Goal: Task Accomplishment & Management: Manage account settings

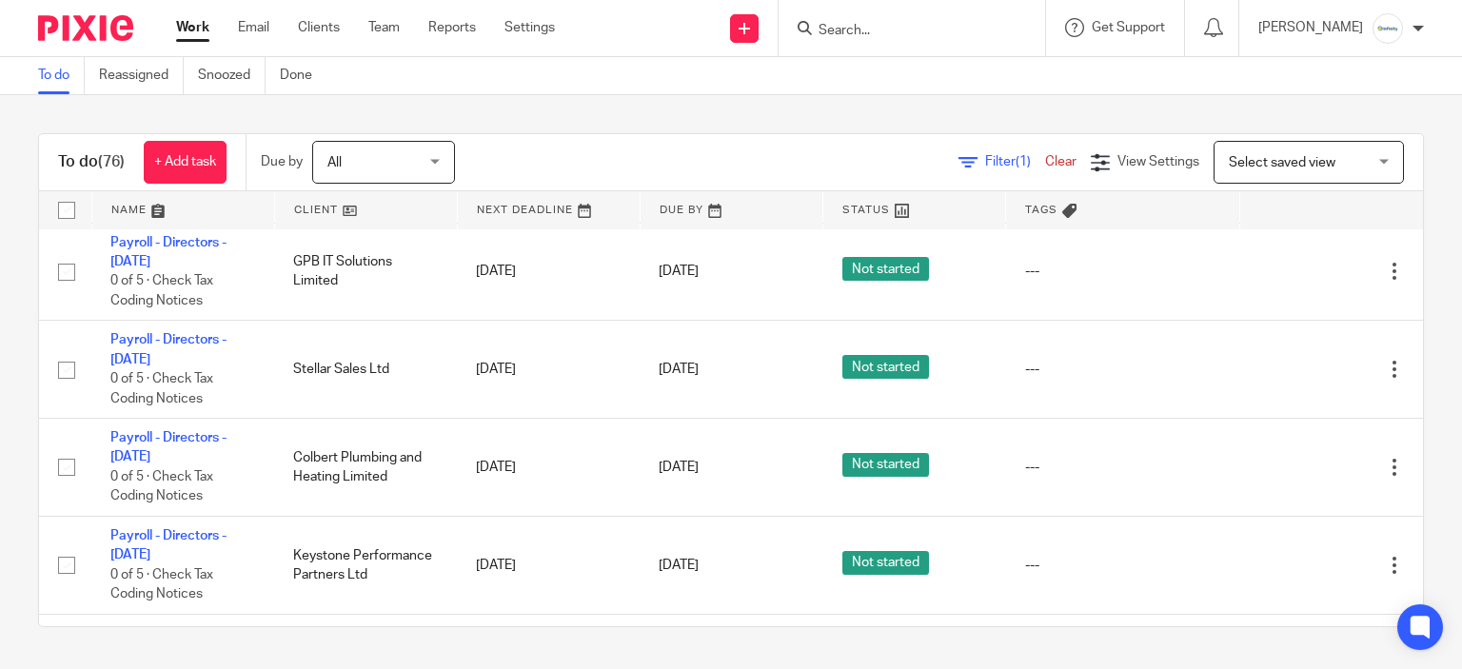
scroll to position [1143, 0]
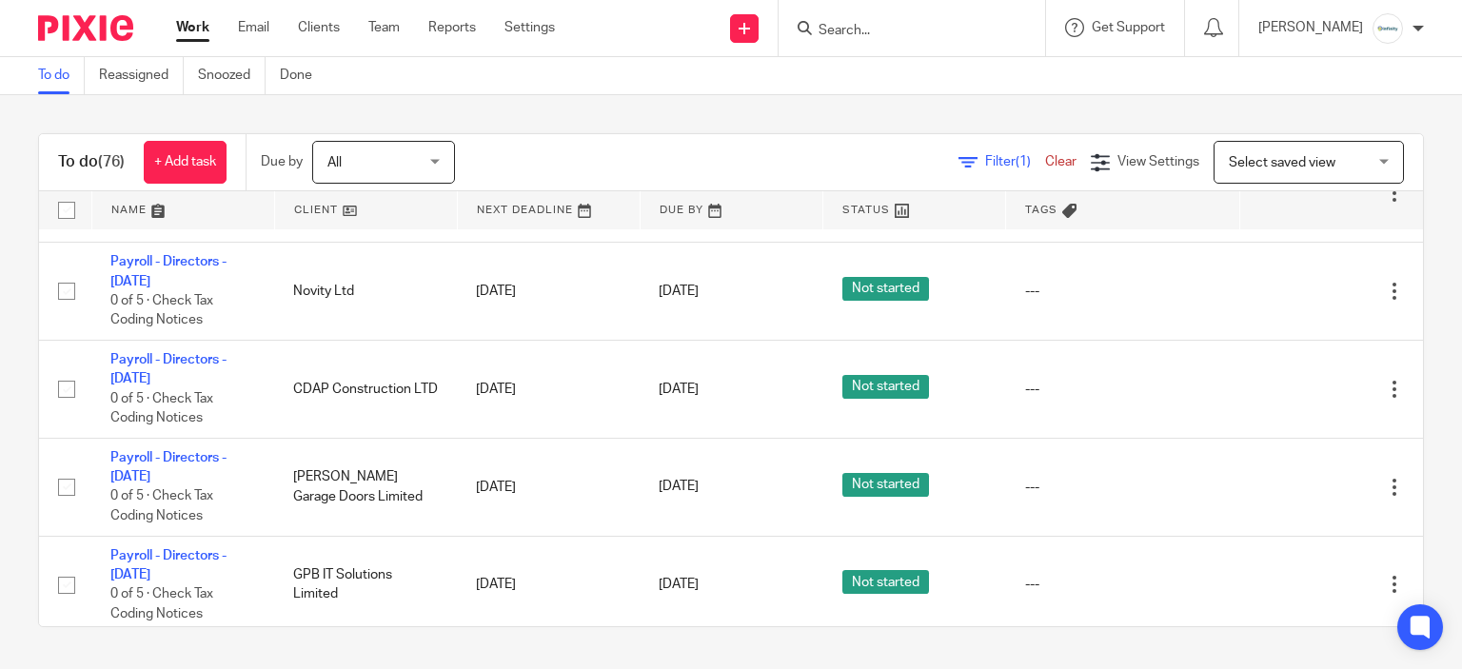
click at [910, 18] on form at bounding box center [918, 28] width 203 height 24
click at [913, 23] on input "Search" at bounding box center [902, 31] width 171 height 17
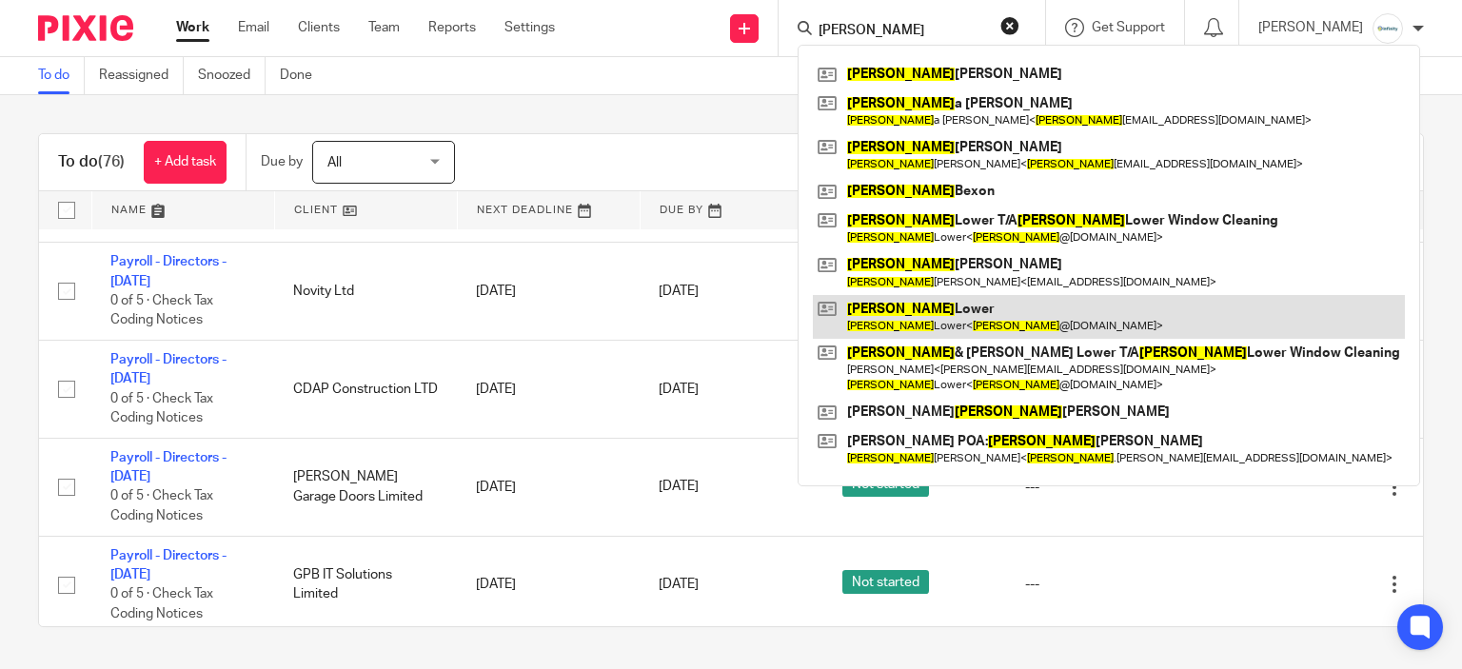
type input "paul"
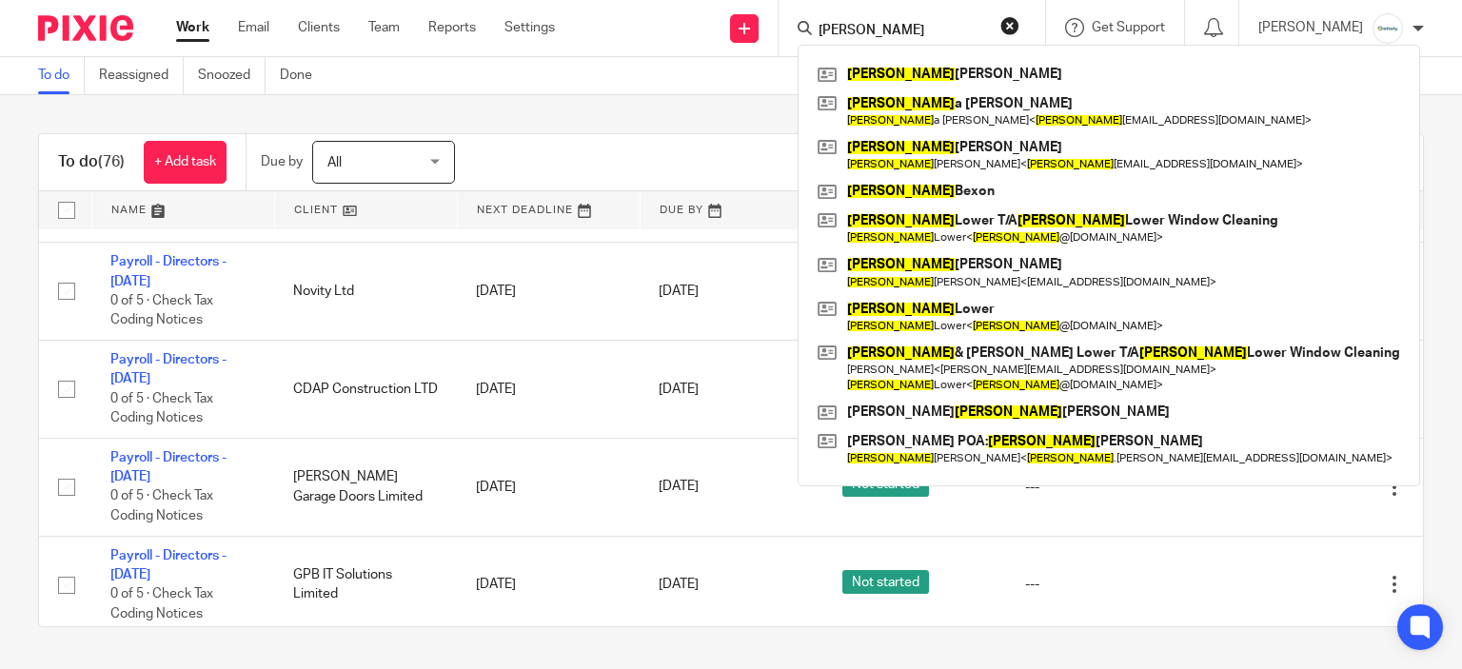
click at [689, 134] on div "To do (76) + Add task Due by All All Today Tomorrow This week Next week This mo…" at bounding box center [731, 380] width 1462 height 570
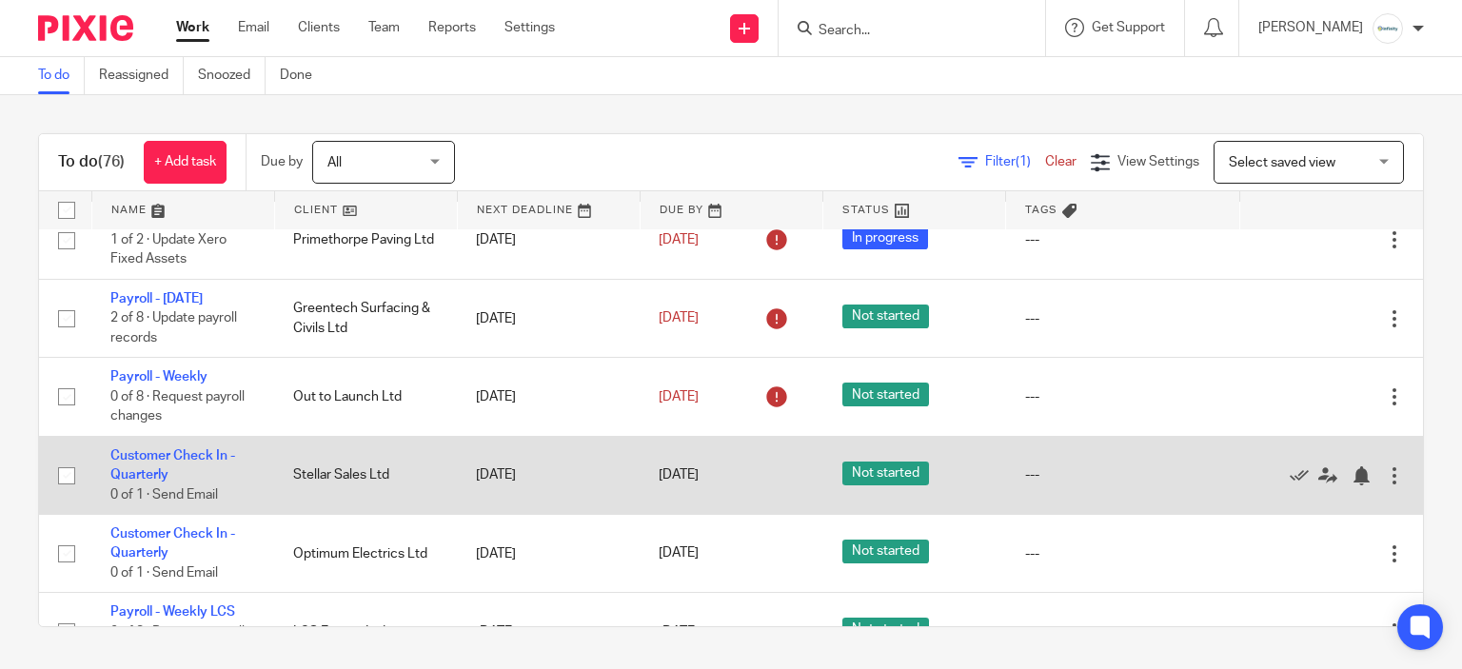
scroll to position [0, 0]
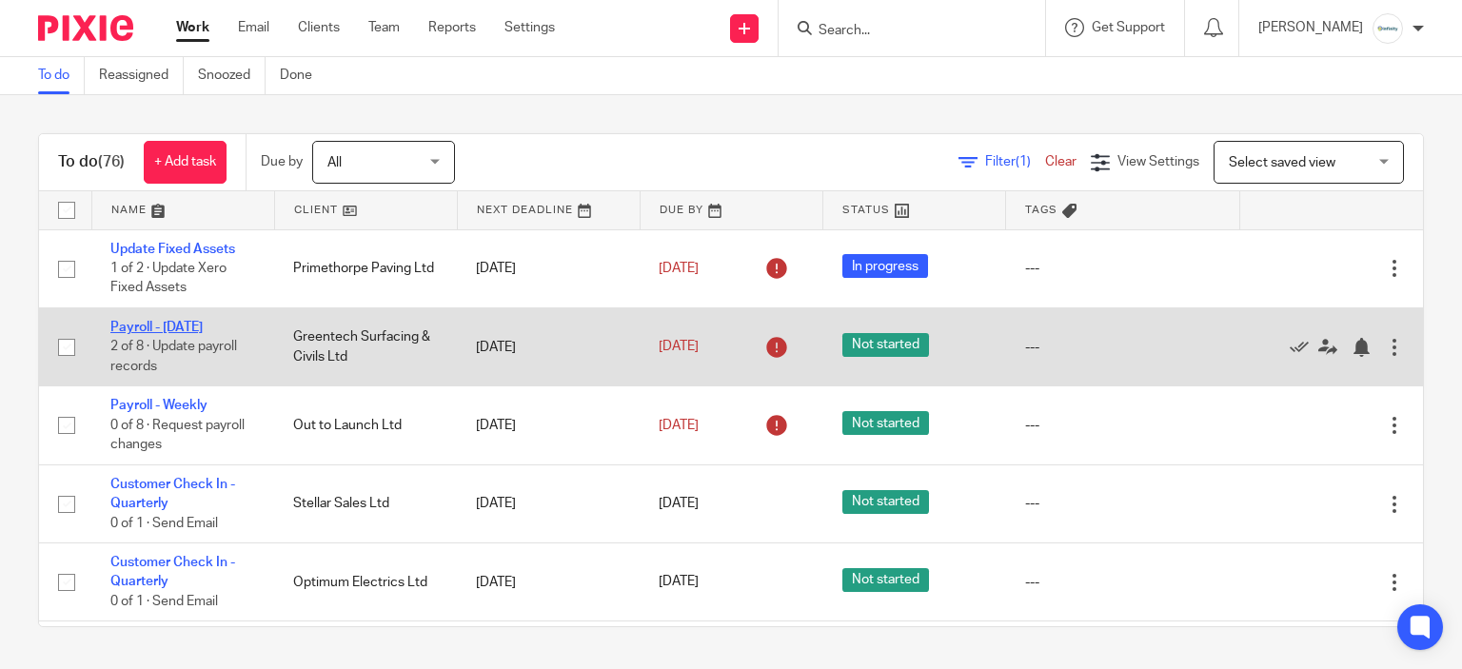
drag, startPoint x: 227, startPoint y: 319, endPoint x: 183, endPoint y: 326, distance: 44.3
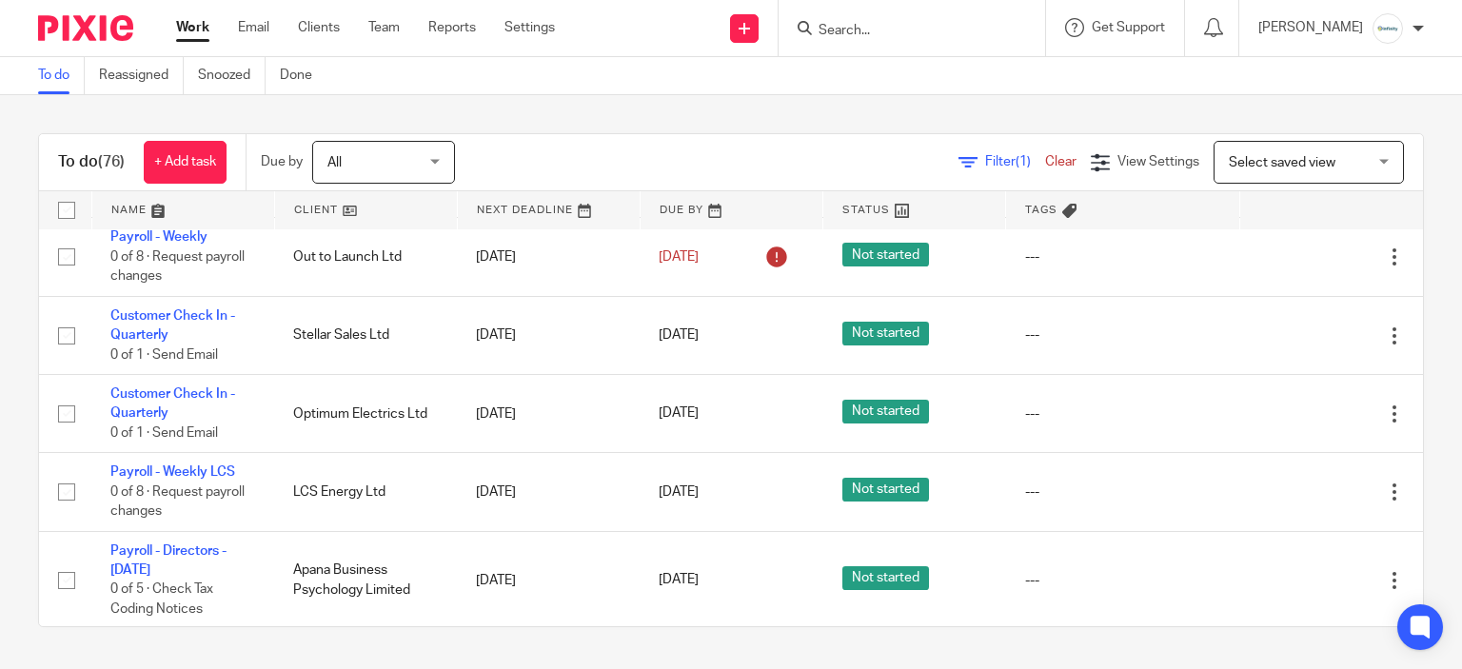
scroll to position [152, 0]
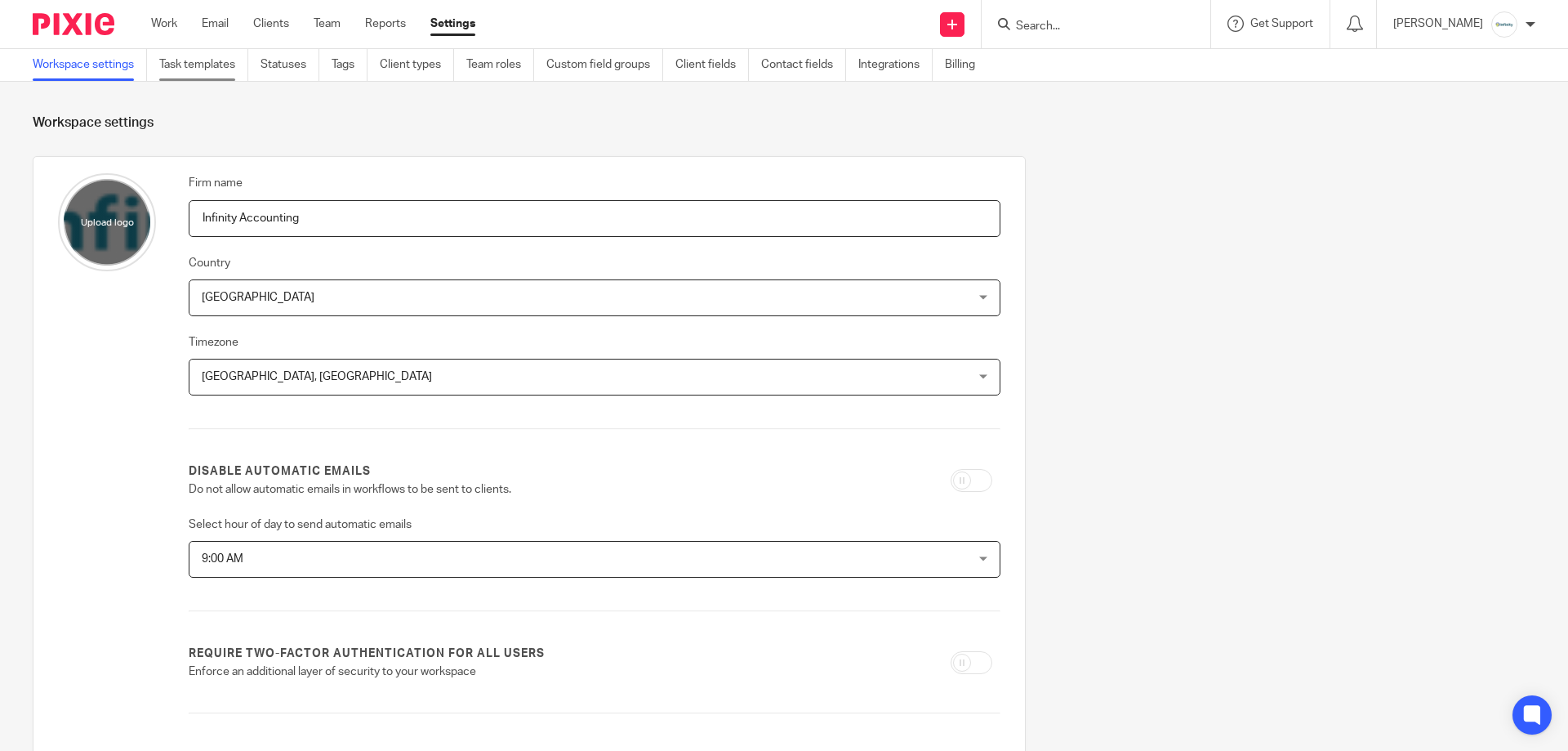
click at [218, 72] on link "Task templates" at bounding box center [204, 64] width 89 height 32
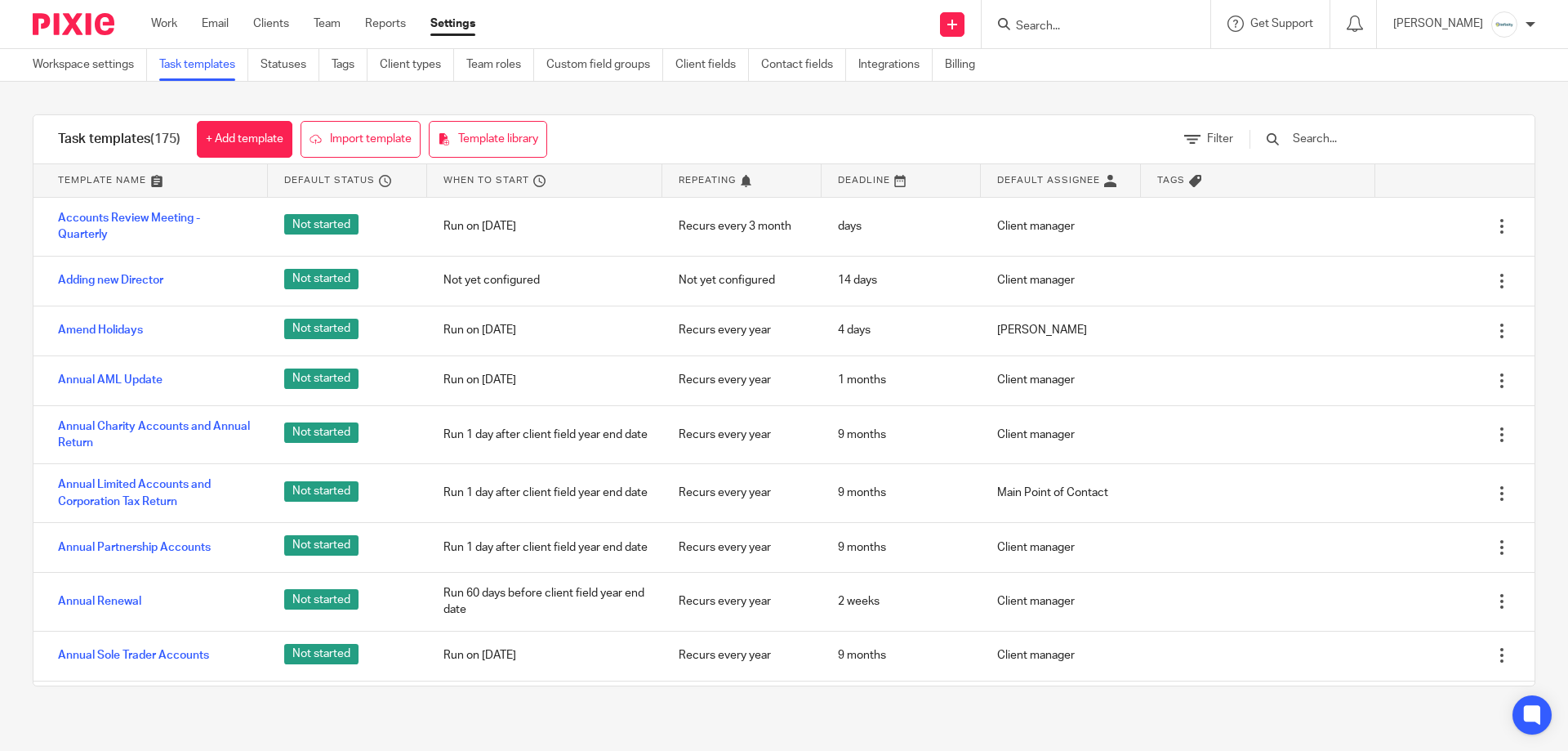
click at [1354, 136] on input "text" at bounding box center [1386, 138] width 190 height 18
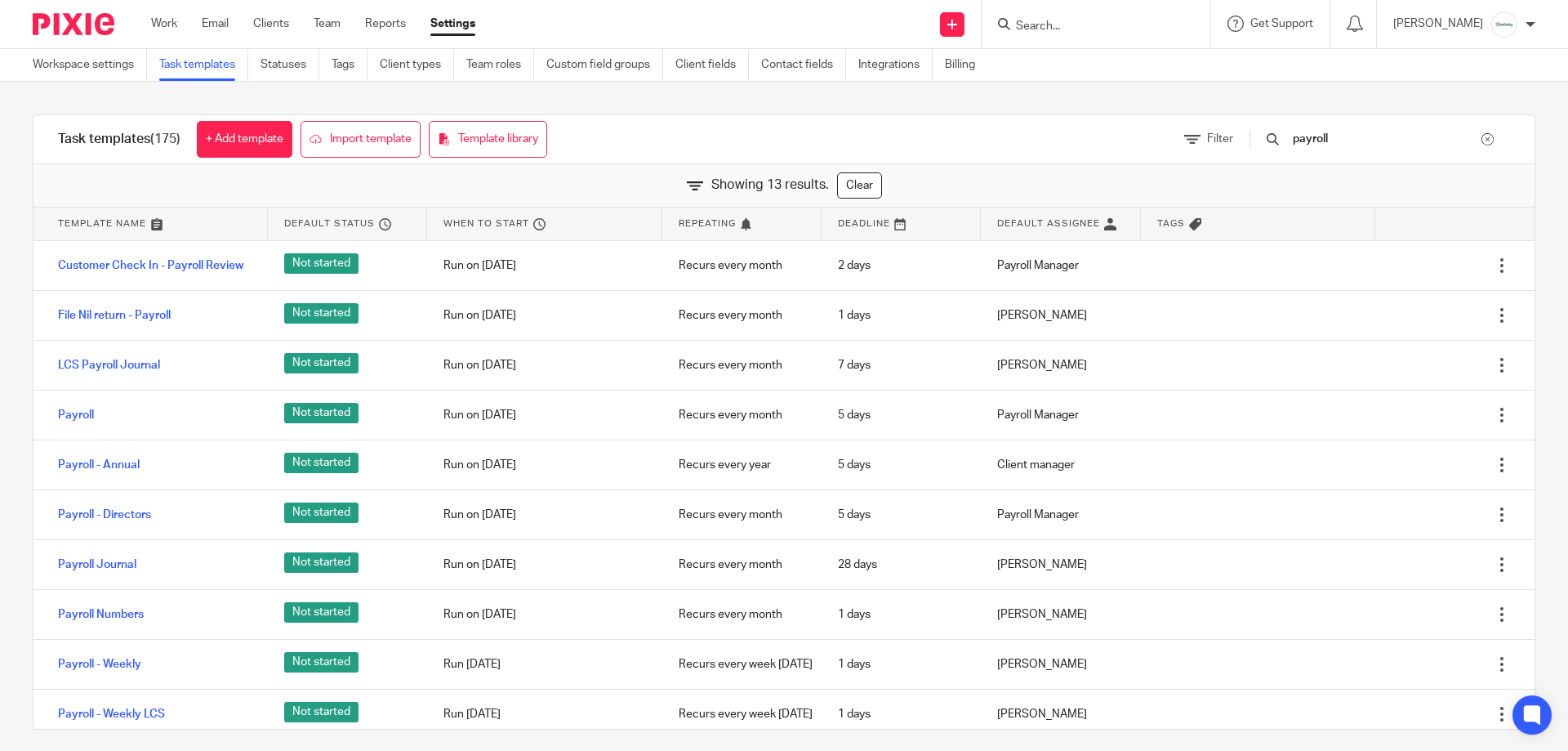
type input "payroll"
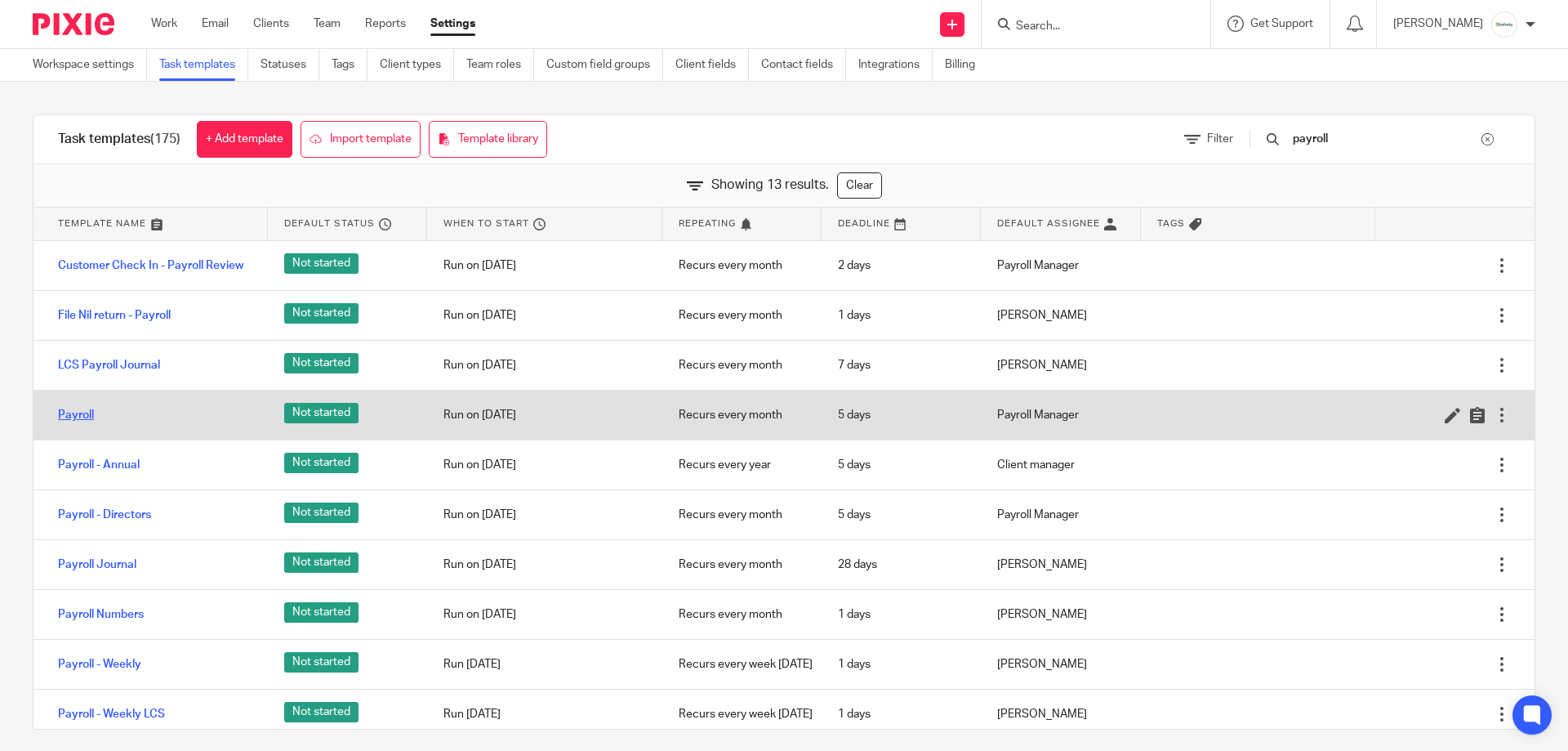
click at [76, 416] on link "Payroll" at bounding box center [76, 415] width 36 height 16
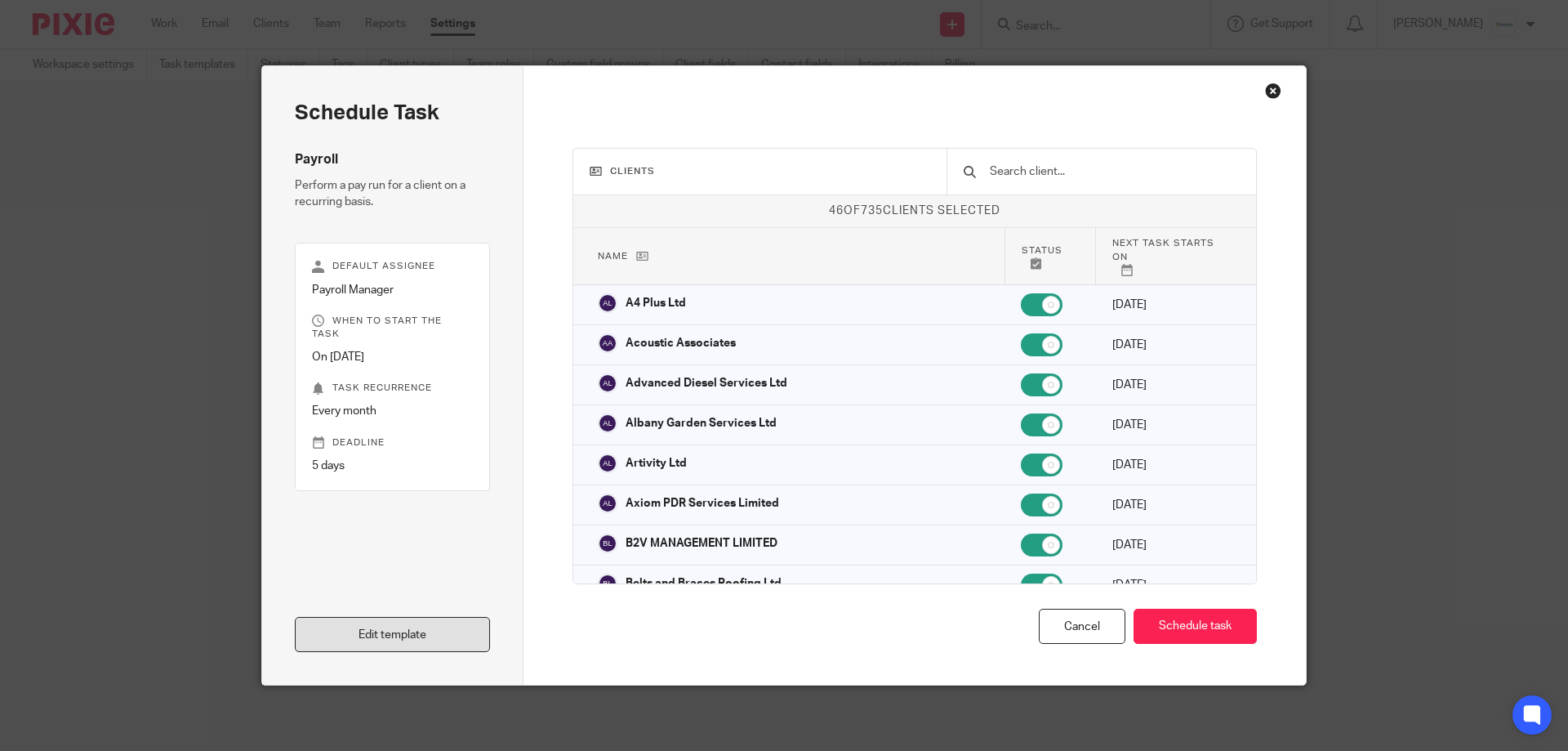
click at [416, 626] on link "Edit template" at bounding box center [393, 634] width 196 height 35
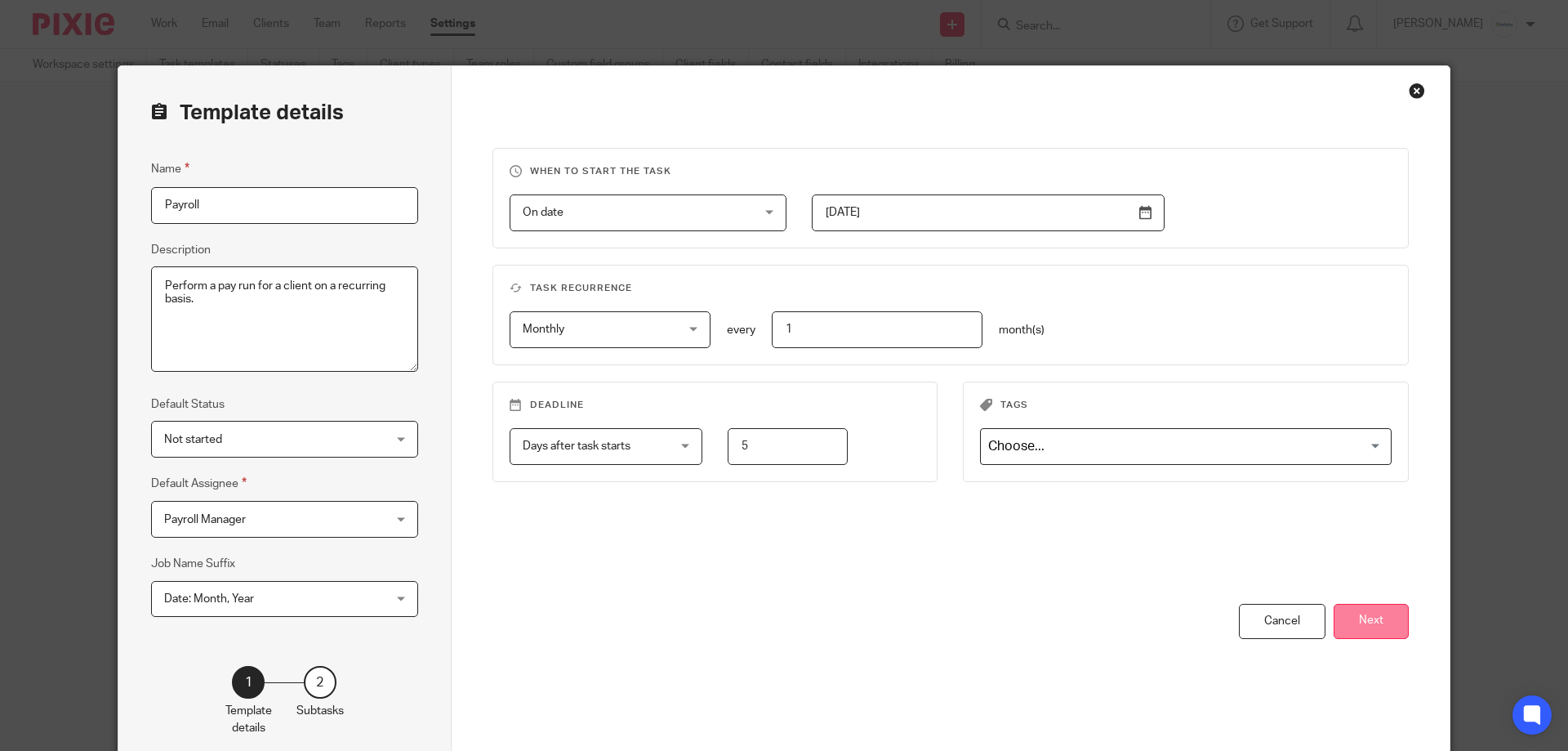
click at [1387, 621] on button "Next" at bounding box center [1372, 621] width 75 height 35
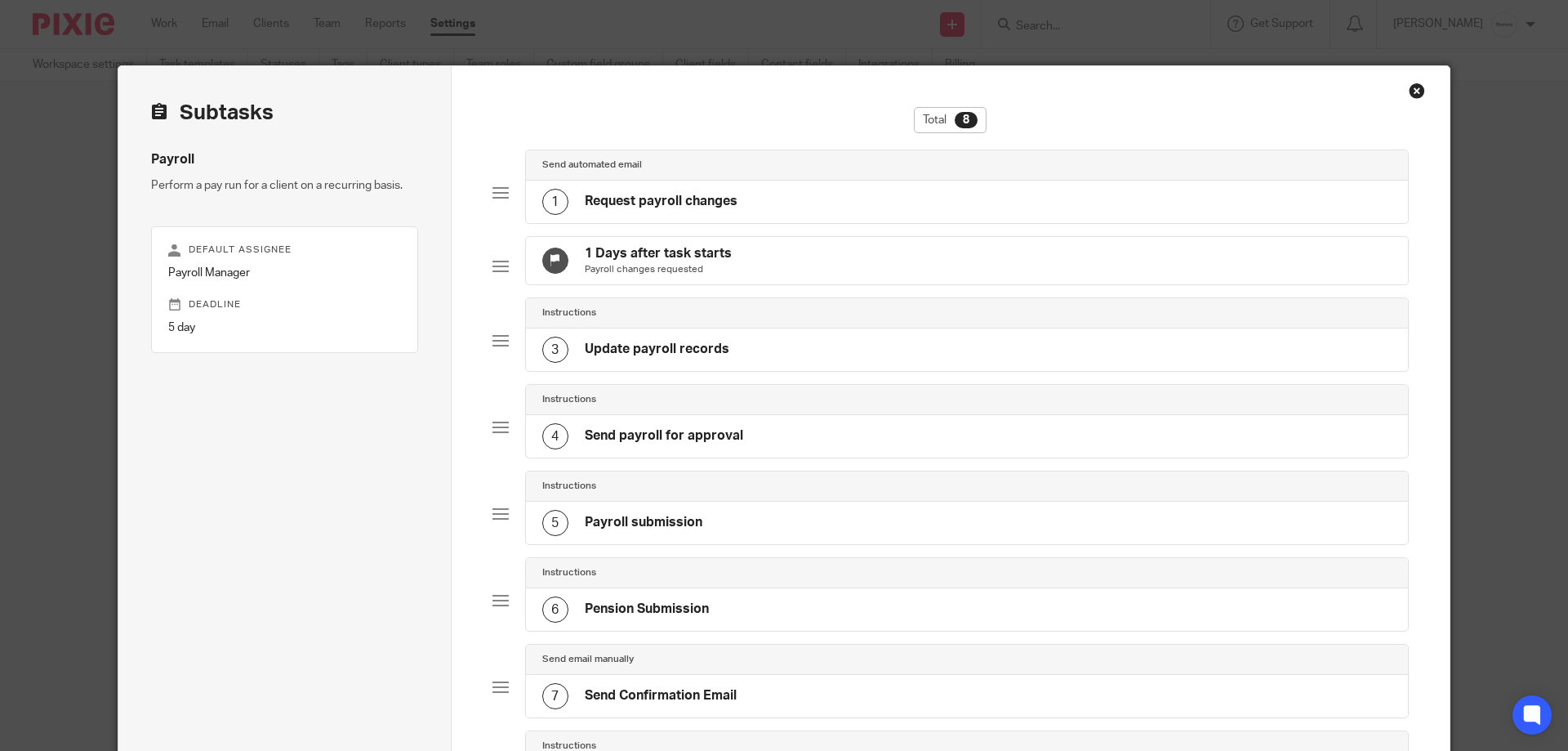
scroll to position [328, 0]
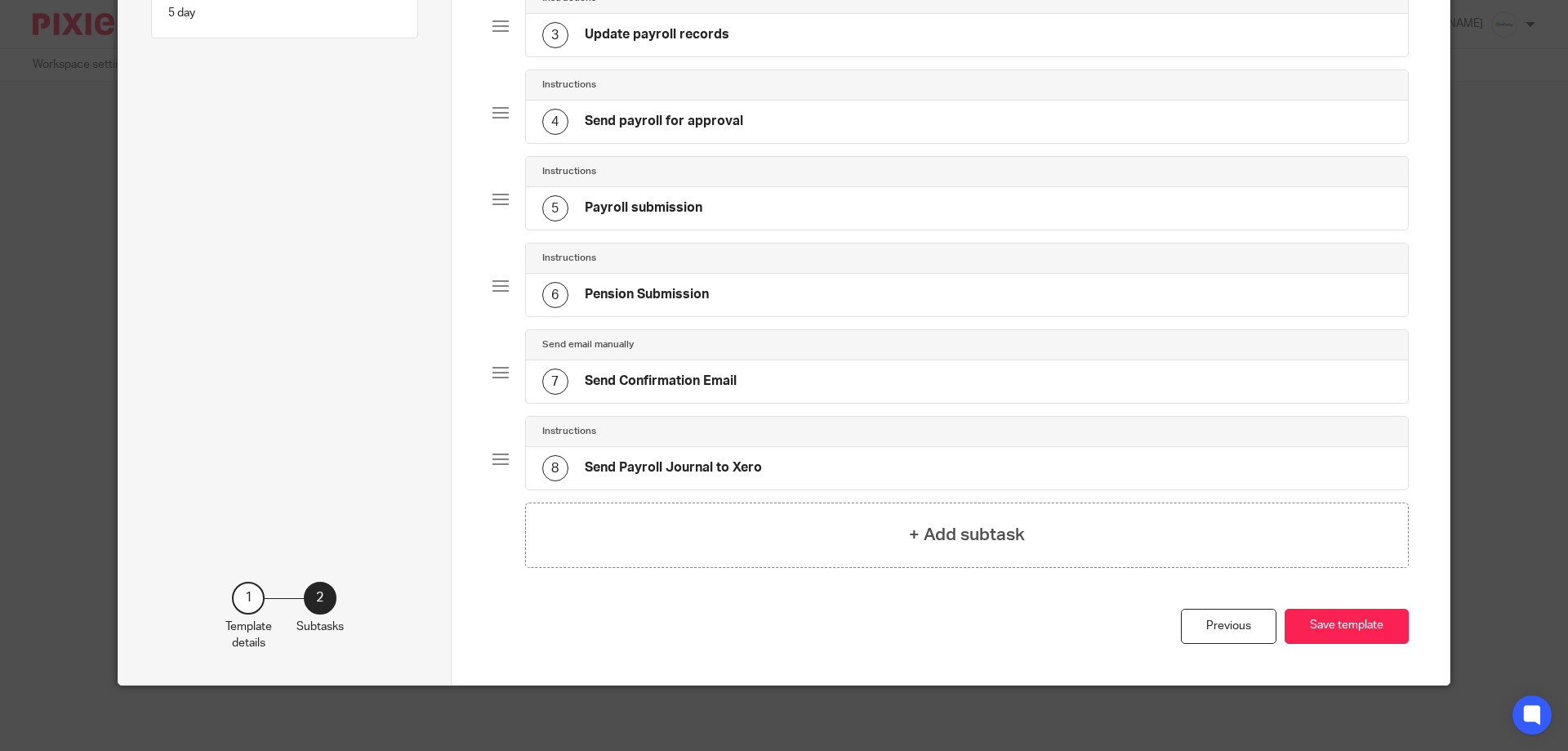
click at [690, 464] on h4 "Send Payroll Journal to Xero" at bounding box center [673, 468] width 178 height 17
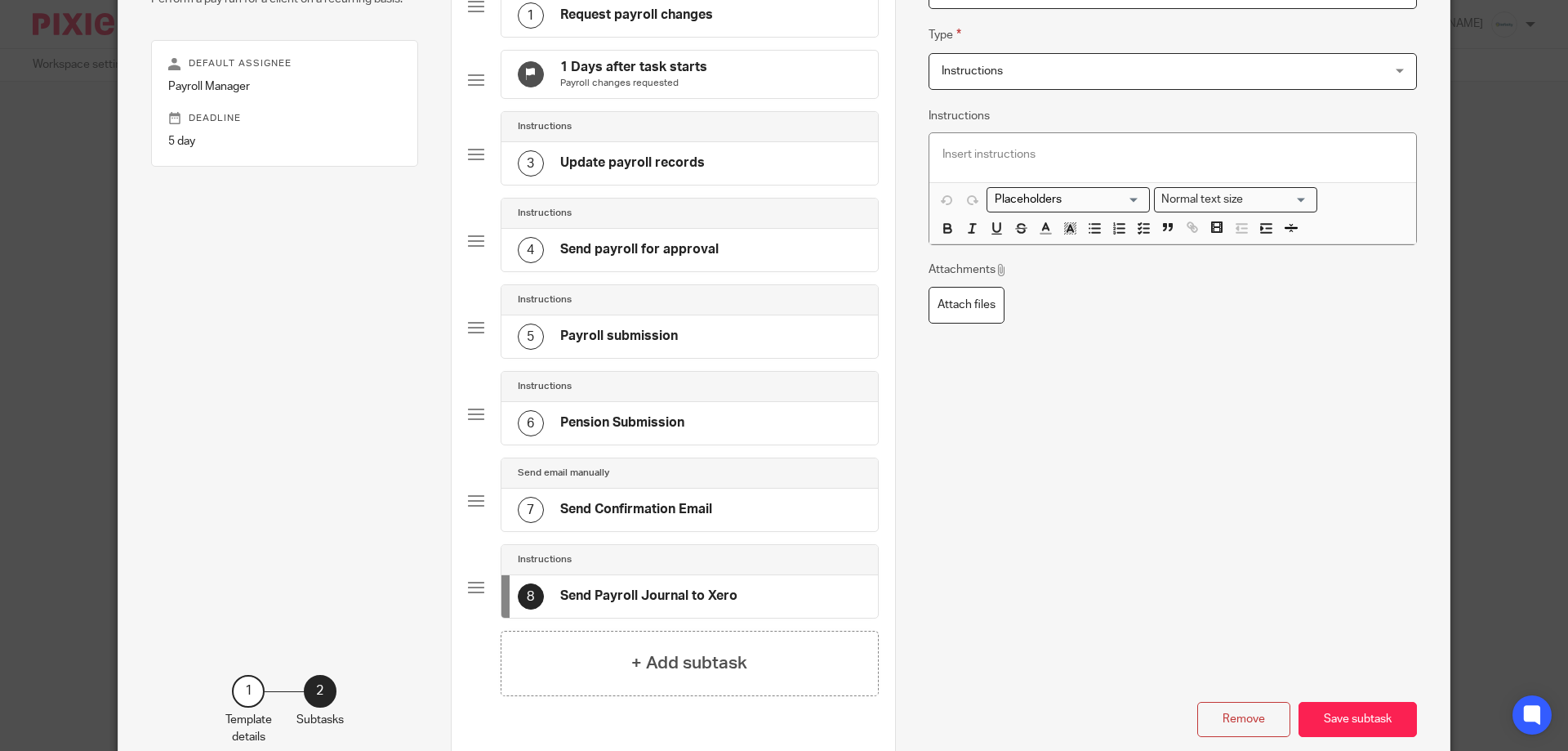
scroll to position [293, 0]
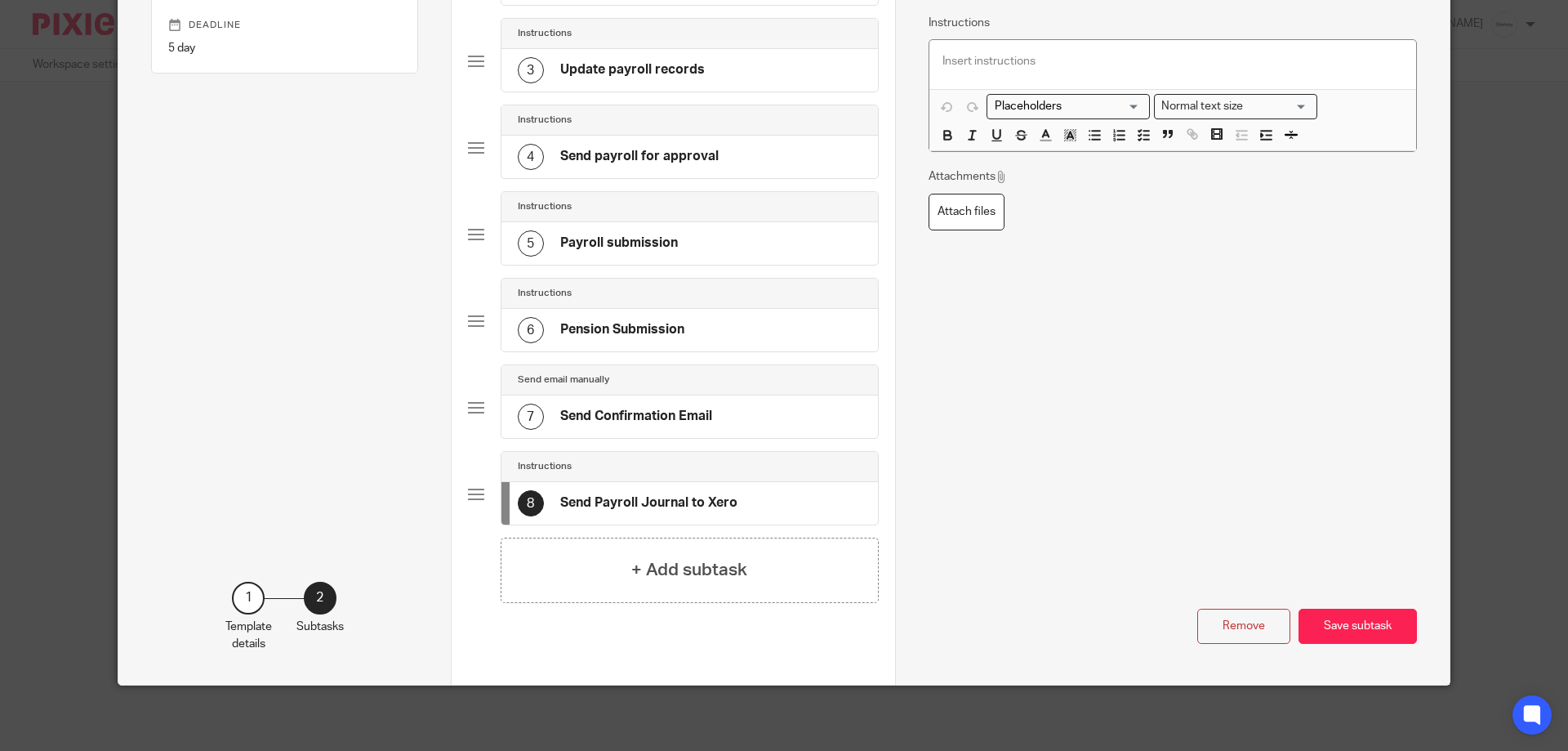
click at [549, 433] on div "7 Send Confirmation Email" at bounding box center [690, 417] width 377 height 43
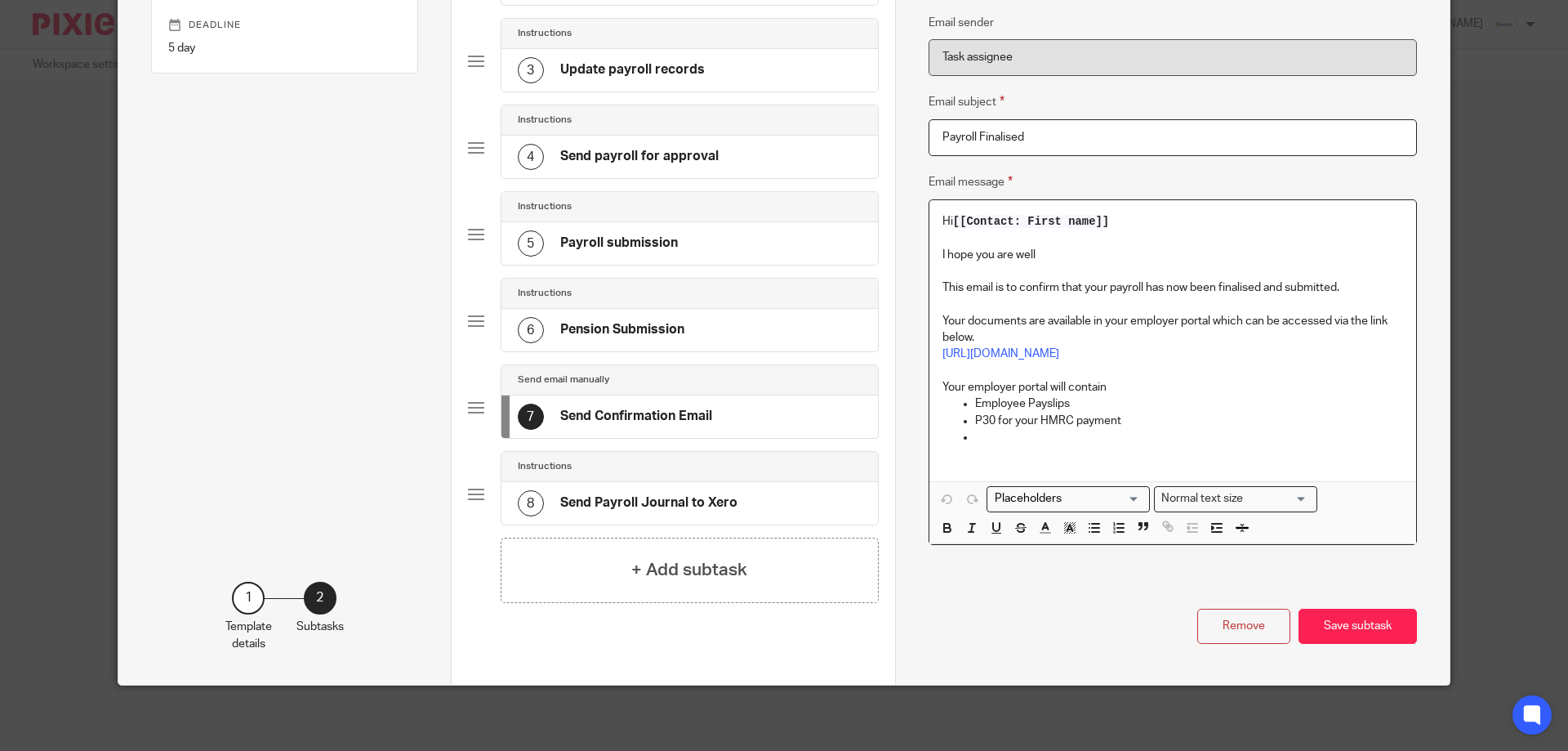
drag, startPoint x: 998, startPoint y: 456, endPoint x: 989, endPoint y: 450, distance: 10.8
click at [991, 451] on div "Hi [[Contact: First name]] I hope you are well This email is to confirm that yo…" at bounding box center [1172, 341] width 486 height 282
drag, startPoint x: 997, startPoint y: 437, endPoint x: 950, endPoint y: 393, distance: 64.4
click at [950, 393] on div "Hi [[Contact: First name]] I hope you are well This email is to confirm that yo…" at bounding box center [1172, 341] width 486 height 282
click at [963, 427] on ul "Payroll summaries Payslips P60s & P45s HMRC deductions" at bounding box center [1173, 428] width 461 height 66
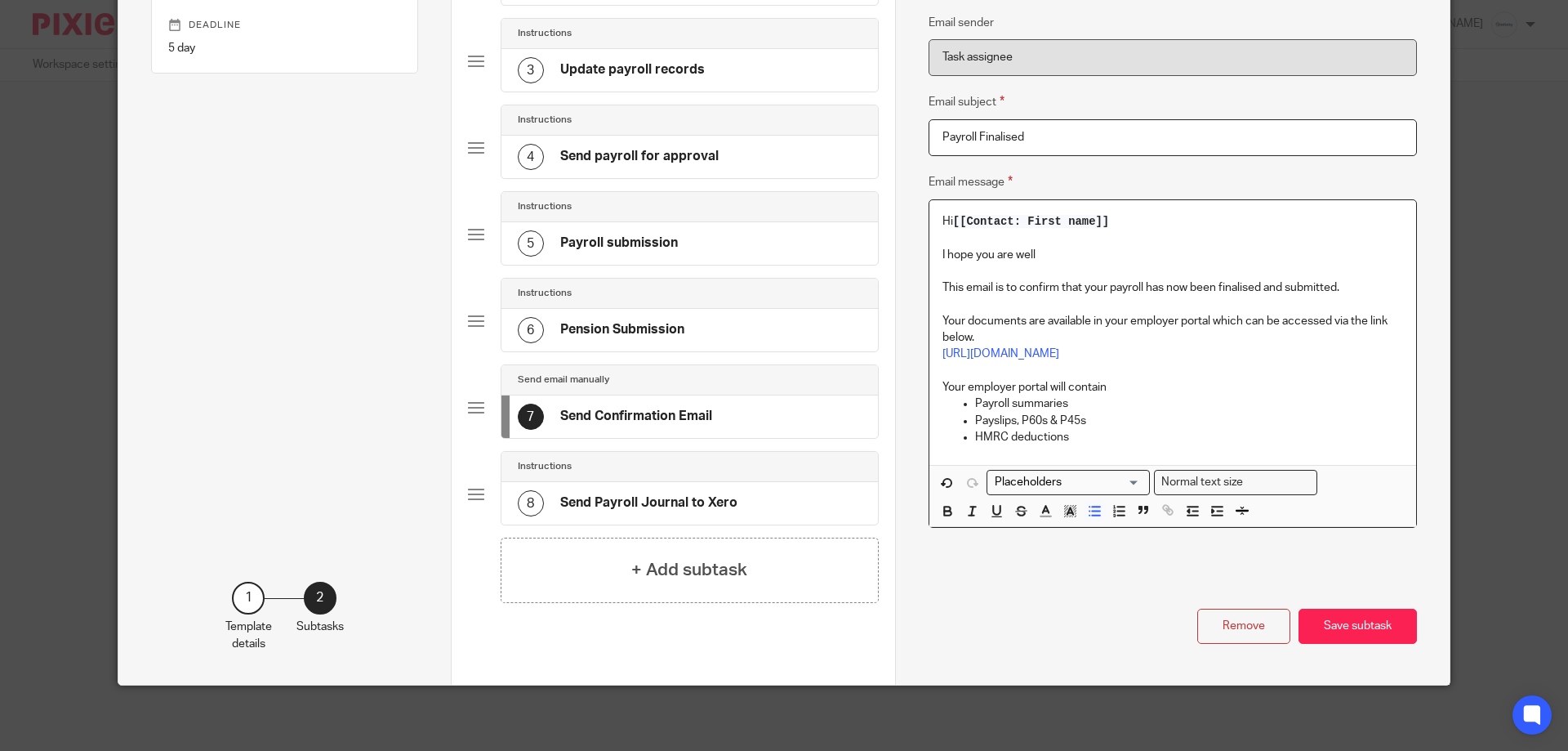
click at [1128, 413] on p "Payslips, P60s & P45s" at bounding box center [1189, 421] width 428 height 16
click at [1126, 429] on p "HMRC deductions" at bounding box center [1189, 437] width 428 height 16
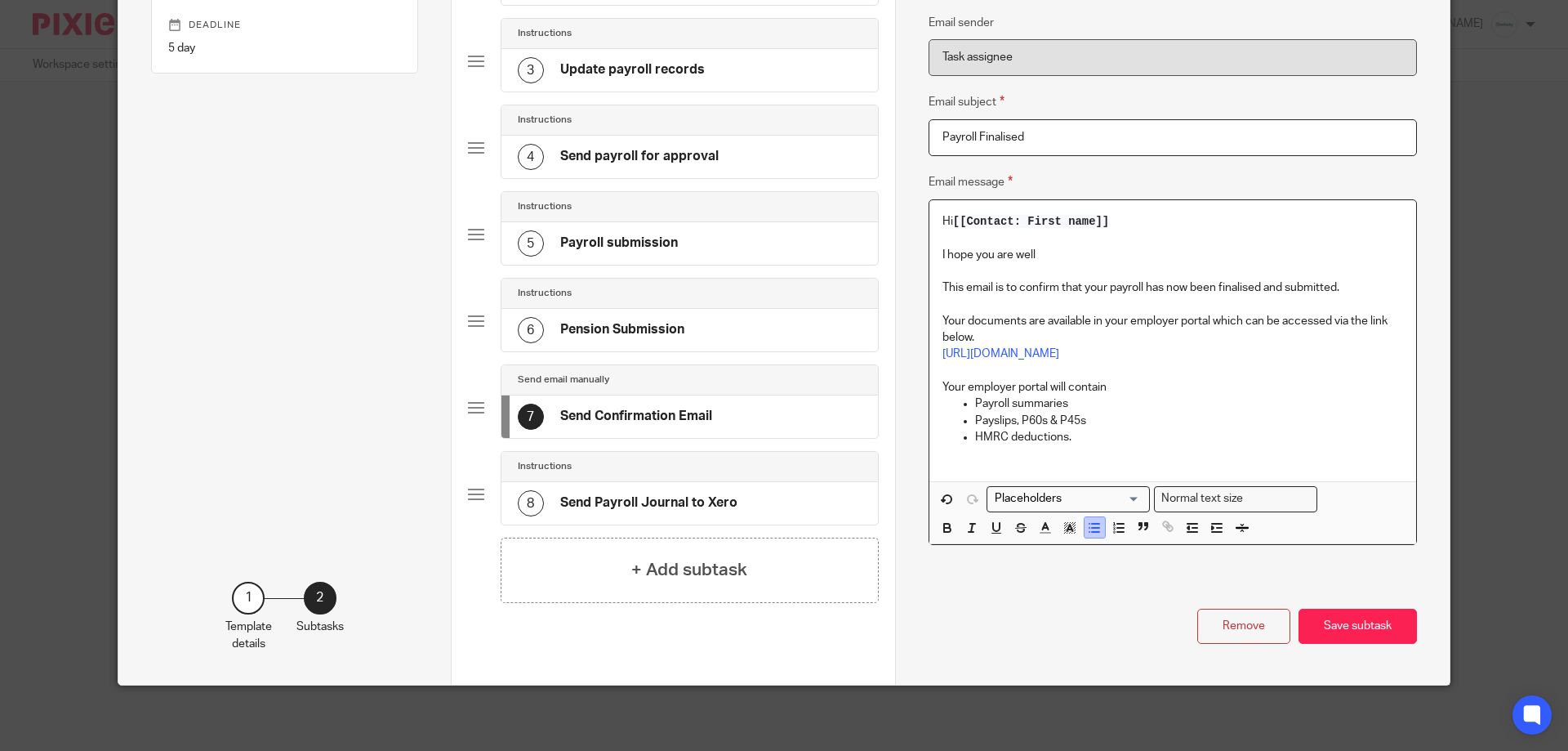
click at [1087, 520] on icon "button" at bounding box center [1094, 527] width 15 height 15
click at [1091, 520] on icon "button" at bounding box center [1094, 527] width 15 height 15
click at [947, 433] on p "HMRC deductions." at bounding box center [1173, 437] width 461 height 16
click at [943, 429] on p "HMRC deductions." at bounding box center [1173, 437] width 461 height 16
click at [1088, 520] on icon "button" at bounding box center [1094, 527] width 15 height 15
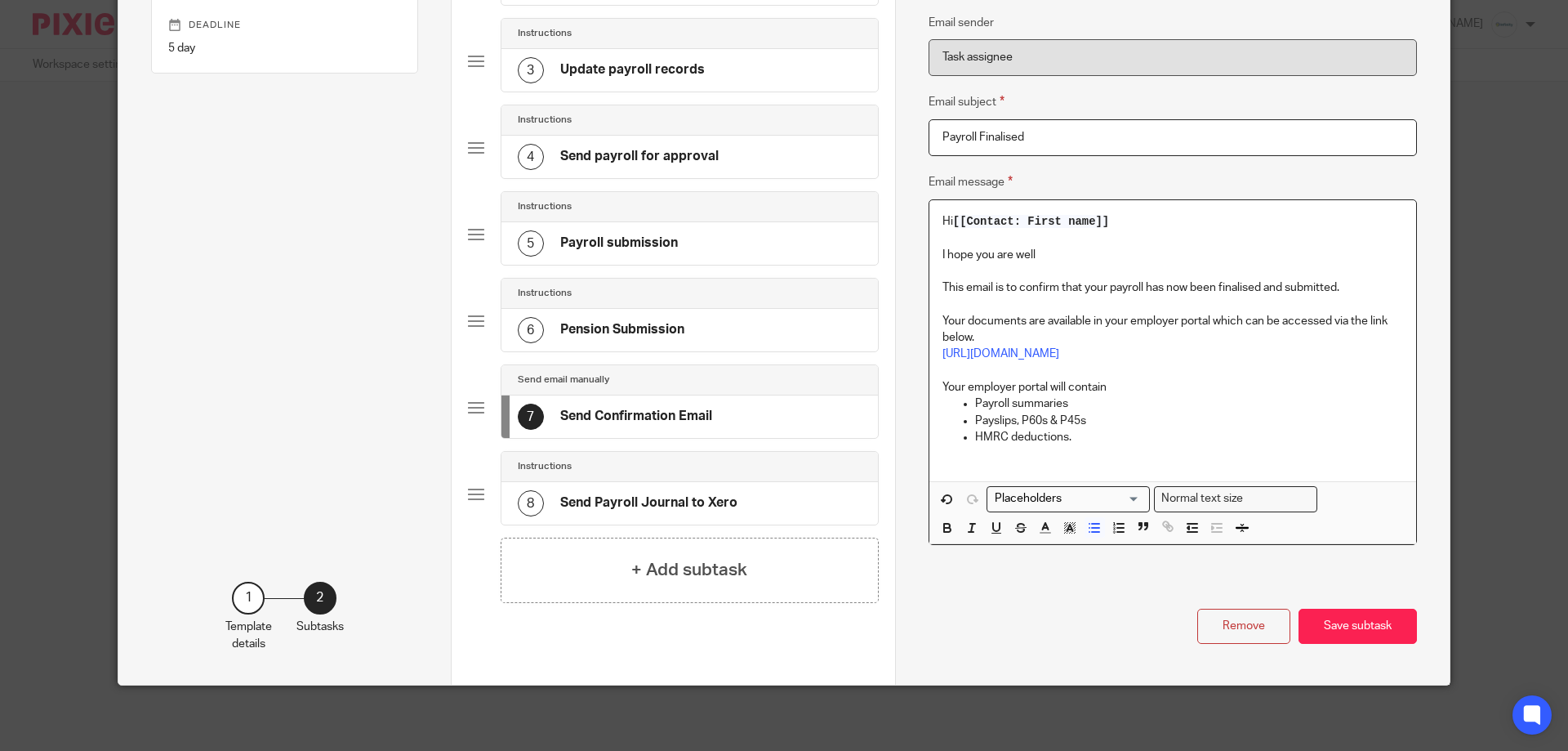
click at [1078, 429] on p "HMRC deductions." at bounding box center [1189, 437] width 428 height 16
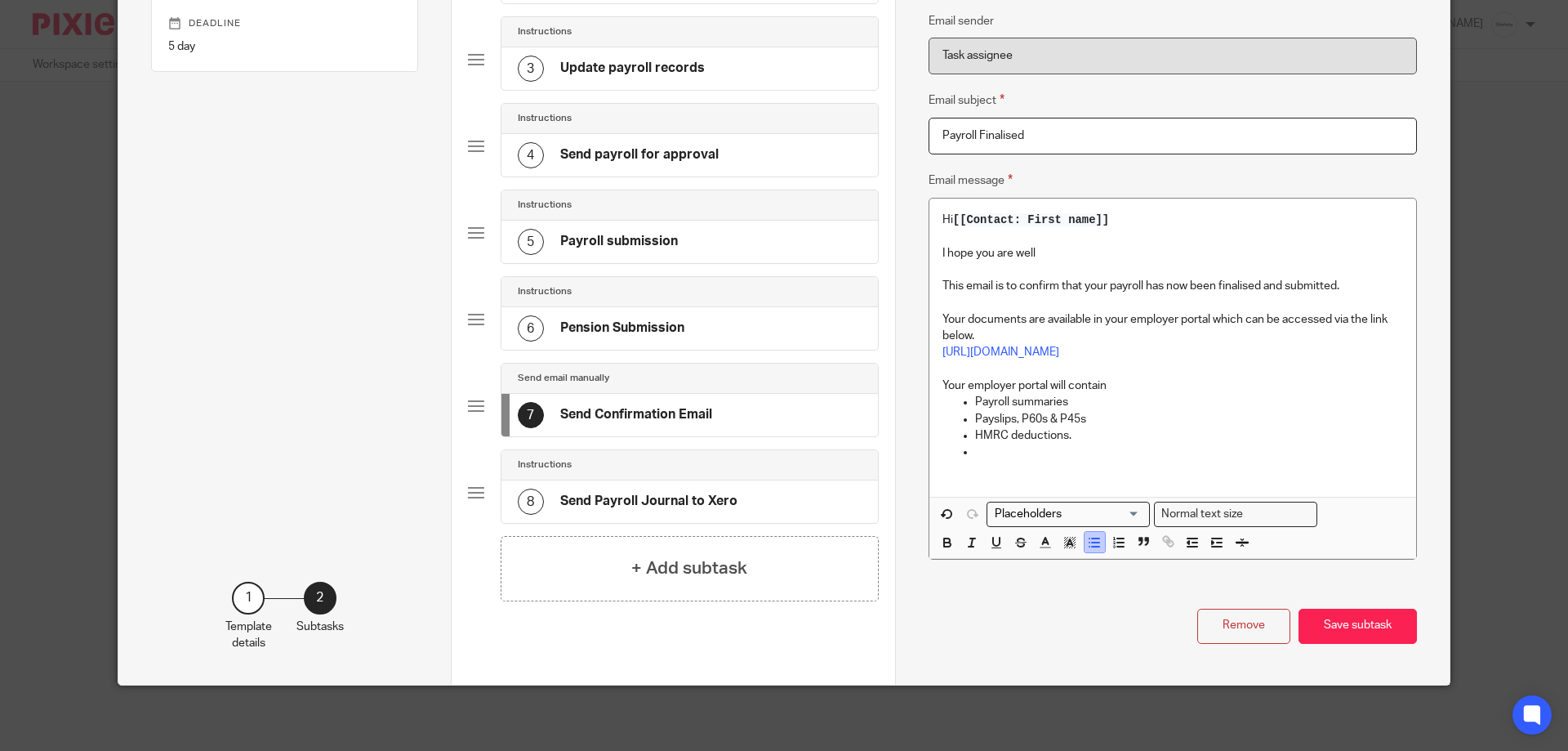
click at [1087, 536] on icon "button" at bounding box center [1094, 542] width 15 height 15
click at [1123, 481] on div "Hi [[Contact: First name]] I hope you are well This email is to confirm that yo…" at bounding box center [1172, 347] width 486 height 298
click at [1125, 431] on p "HMRC deductions." at bounding box center [1189, 435] width 428 height 16
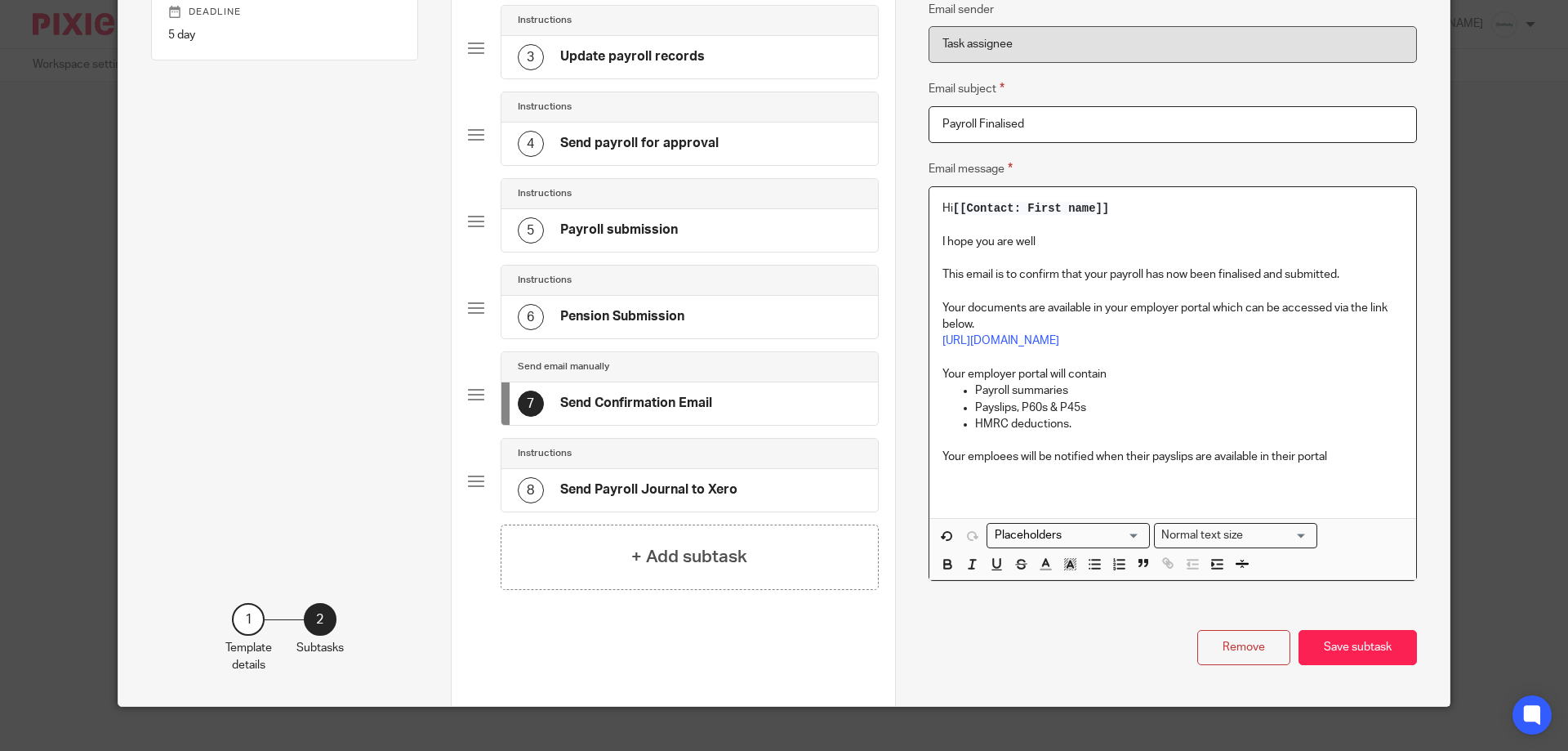
drag, startPoint x: 1001, startPoint y: 447, endPoint x: 986, endPoint y: 460, distance: 19.8
click at [1351, 455] on p "Your employees will be notified when their payslips are available in their port…" at bounding box center [1173, 457] width 461 height 16
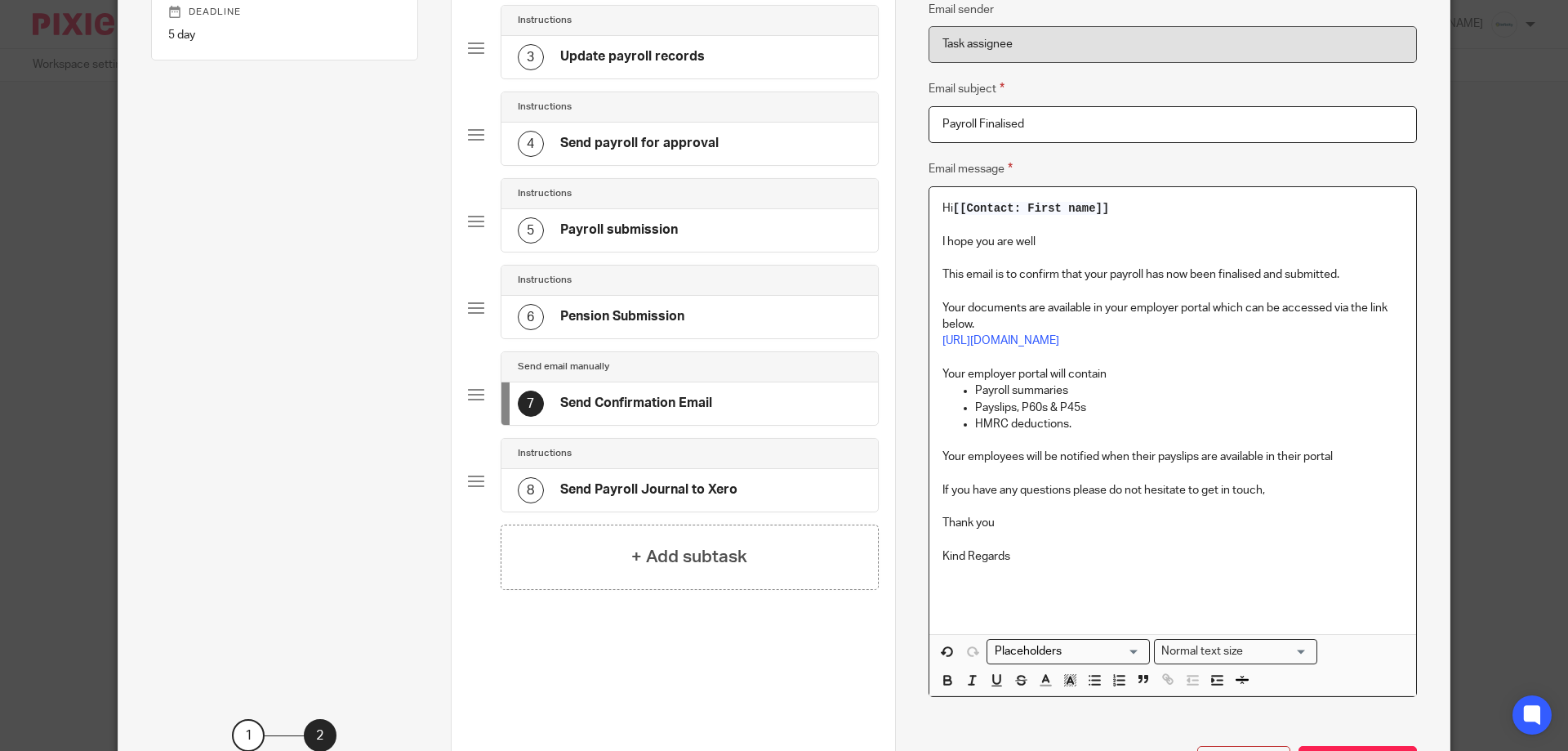
click at [1073, 643] on input "Search for option" at bounding box center [1064, 651] width 151 height 17
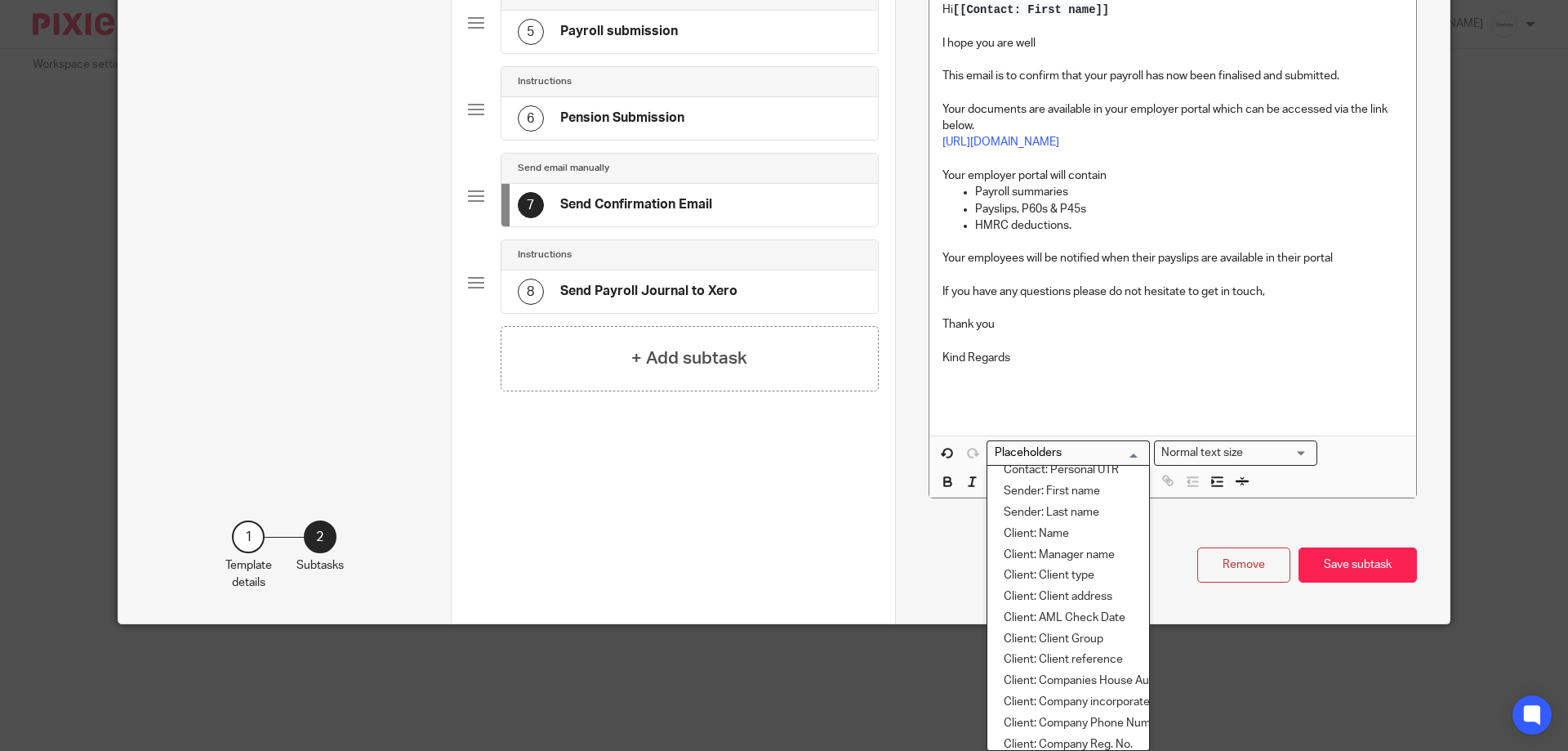
scroll to position [217, 0]
click at [1103, 499] on li "Sender: First name" at bounding box center [1068, 495] width 162 height 21
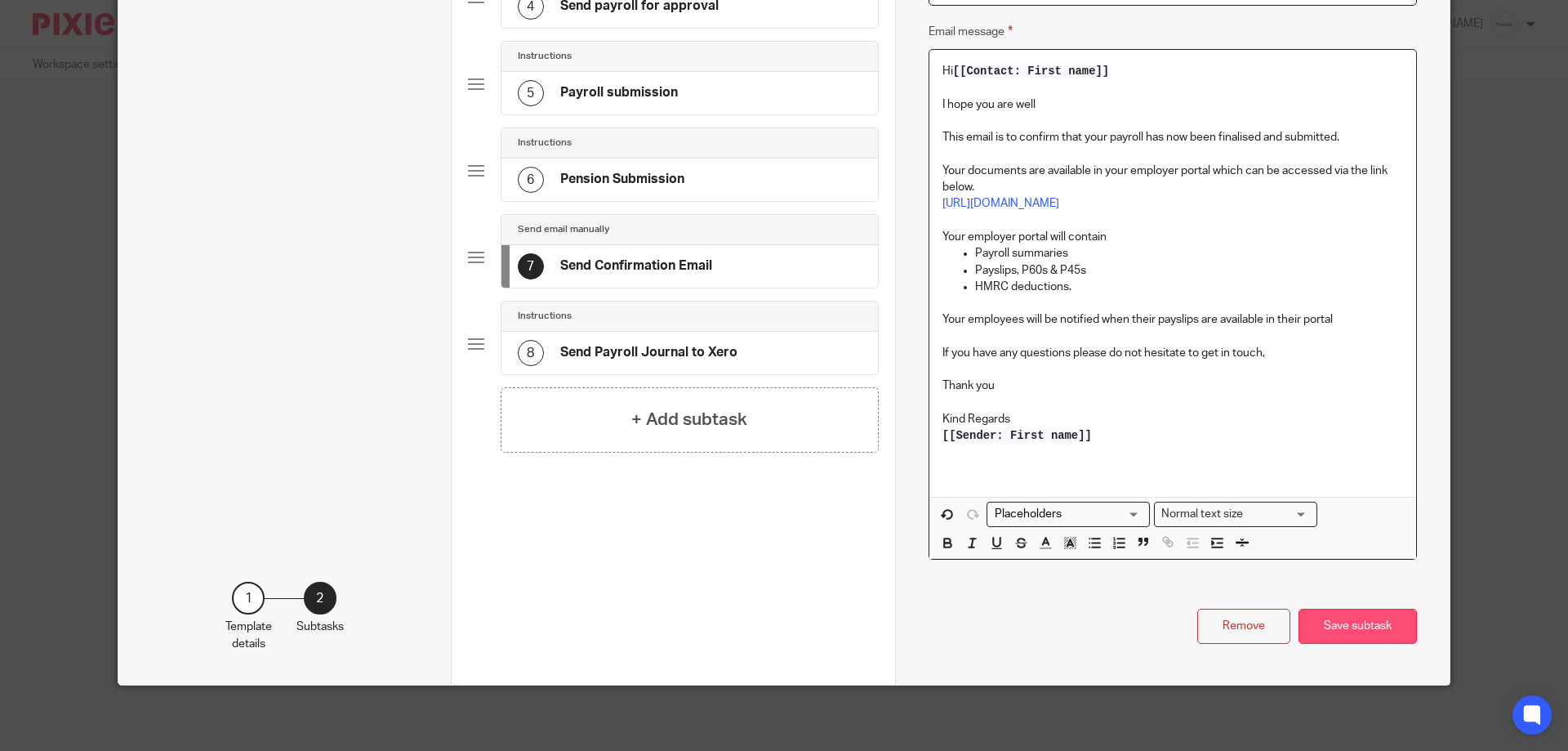
click at [1369, 617] on button "Save subtask" at bounding box center [1358, 626] width 118 height 35
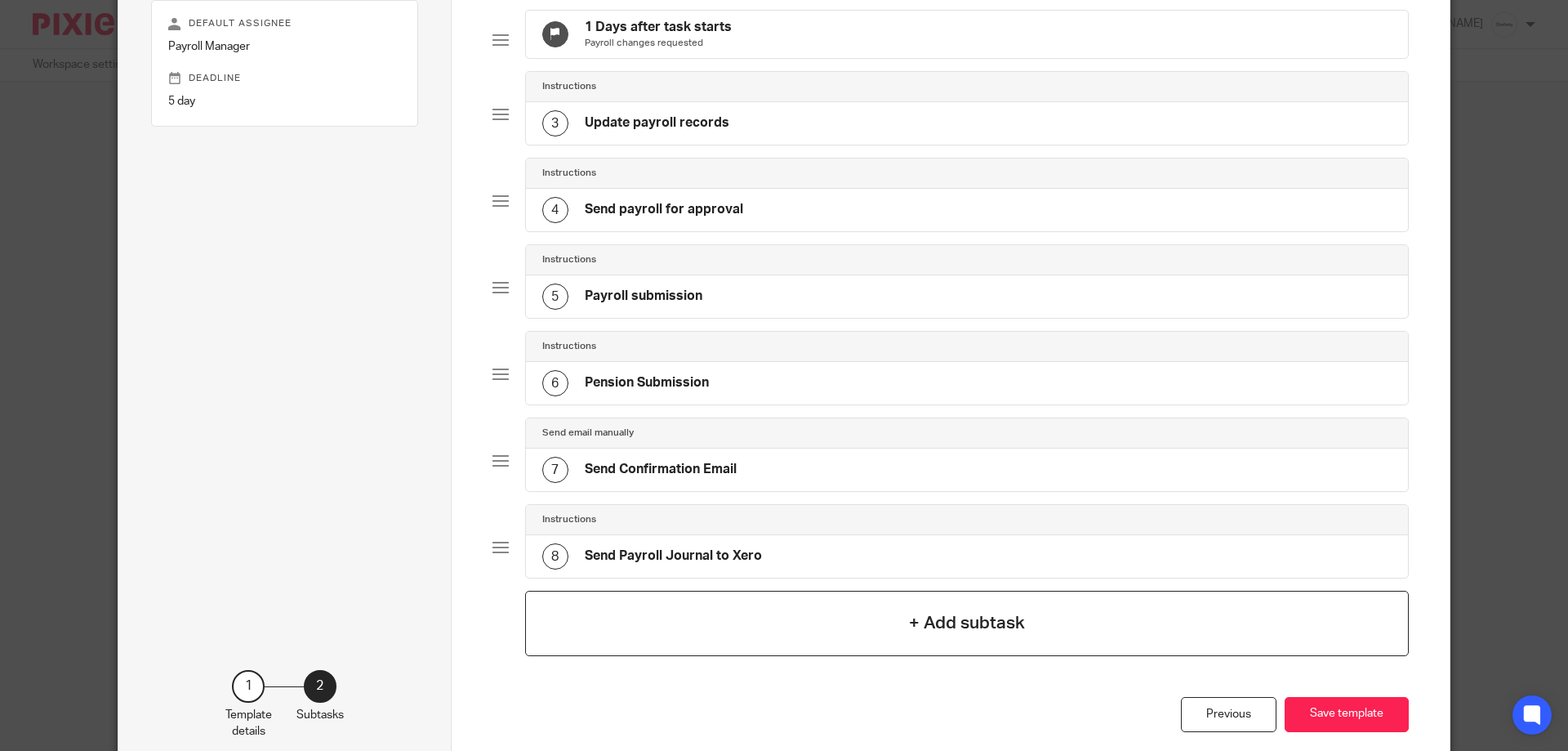
scroll to position [328, 0]
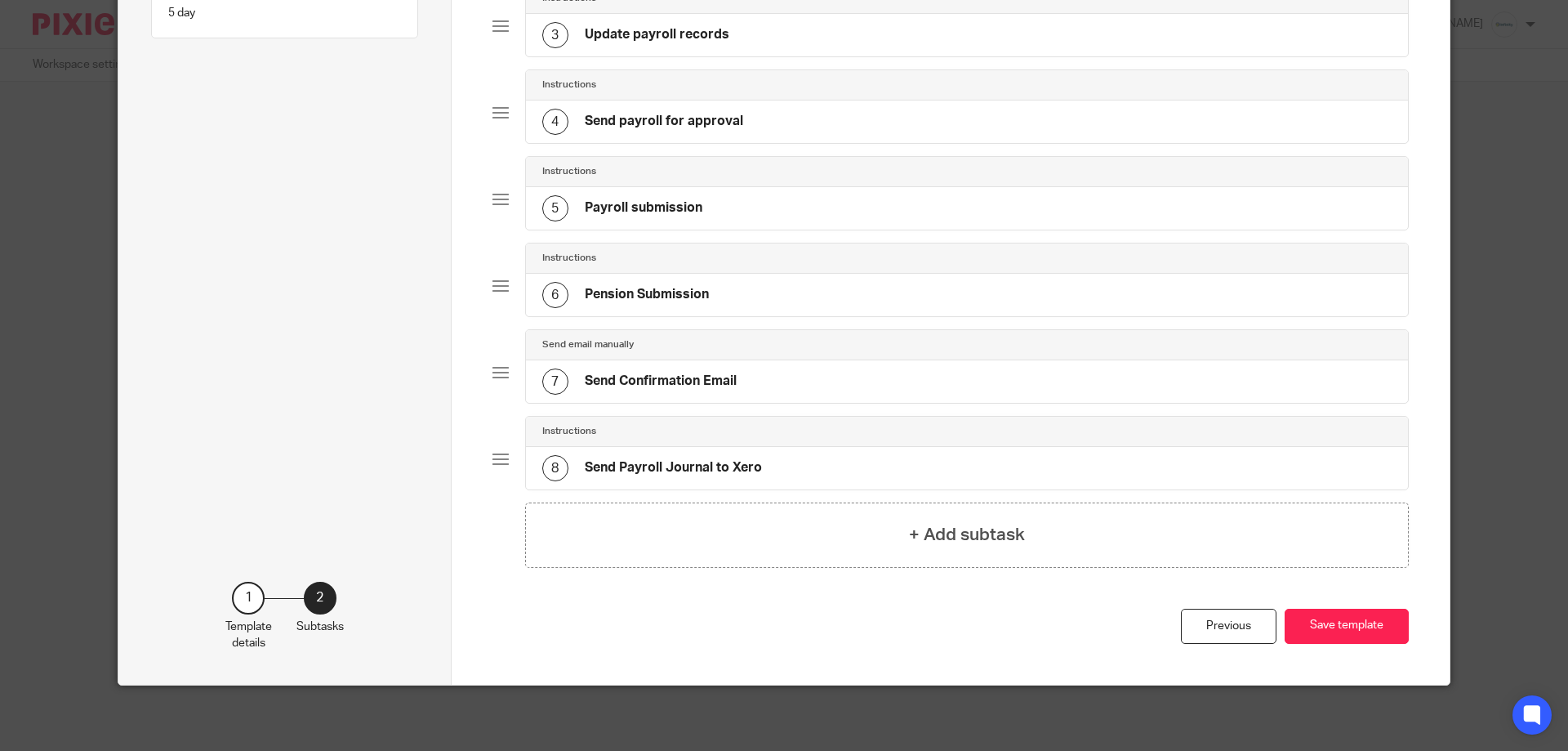
click at [1379, 653] on div "Previous Save template" at bounding box center [950, 646] width 917 height 76
click at [1366, 633] on button "Save template" at bounding box center [1347, 626] width 124 height 35
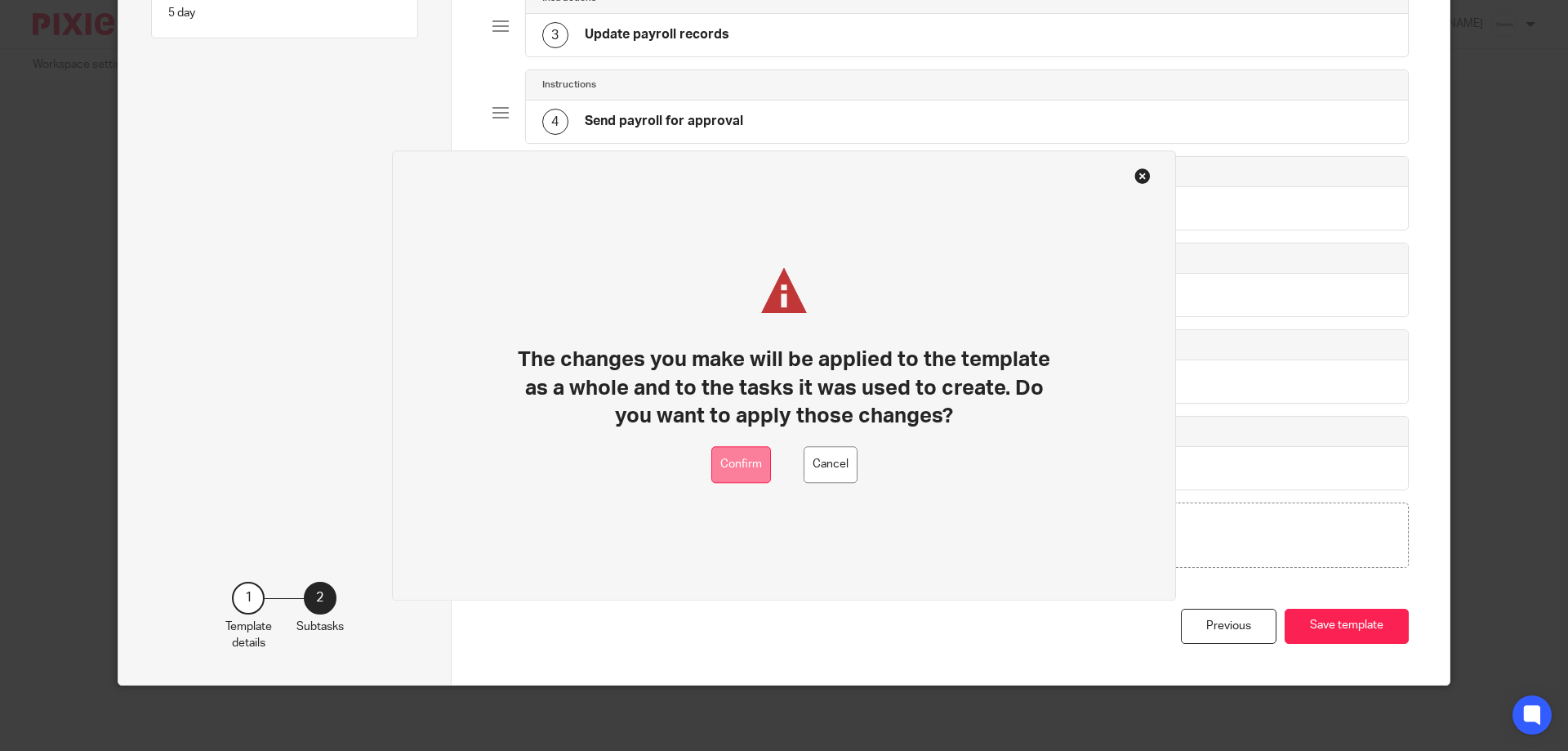
click at [750, 469] on button "Confirm" at bounding box center [741, 464] width 60 height 37
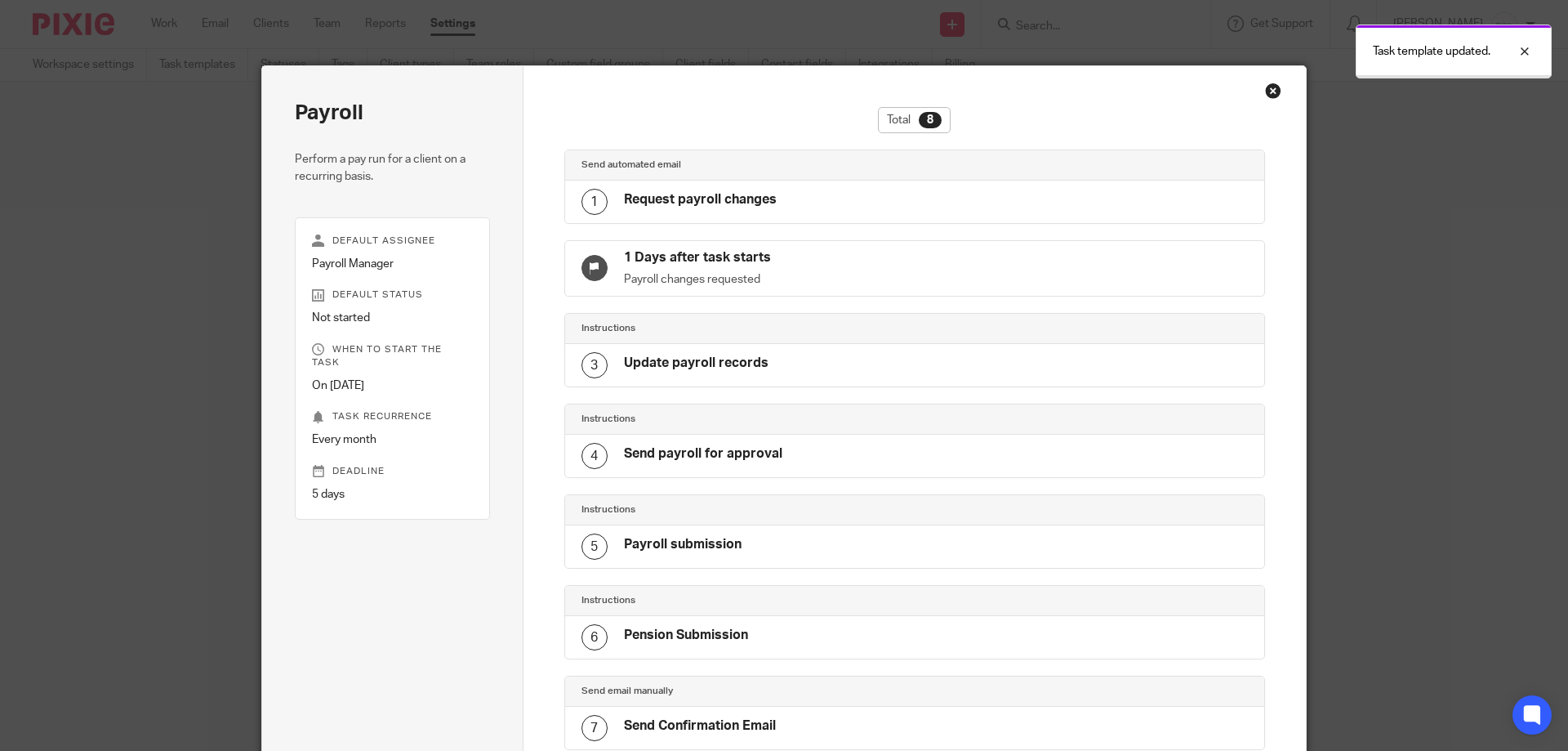
scroll to position [254, 0]
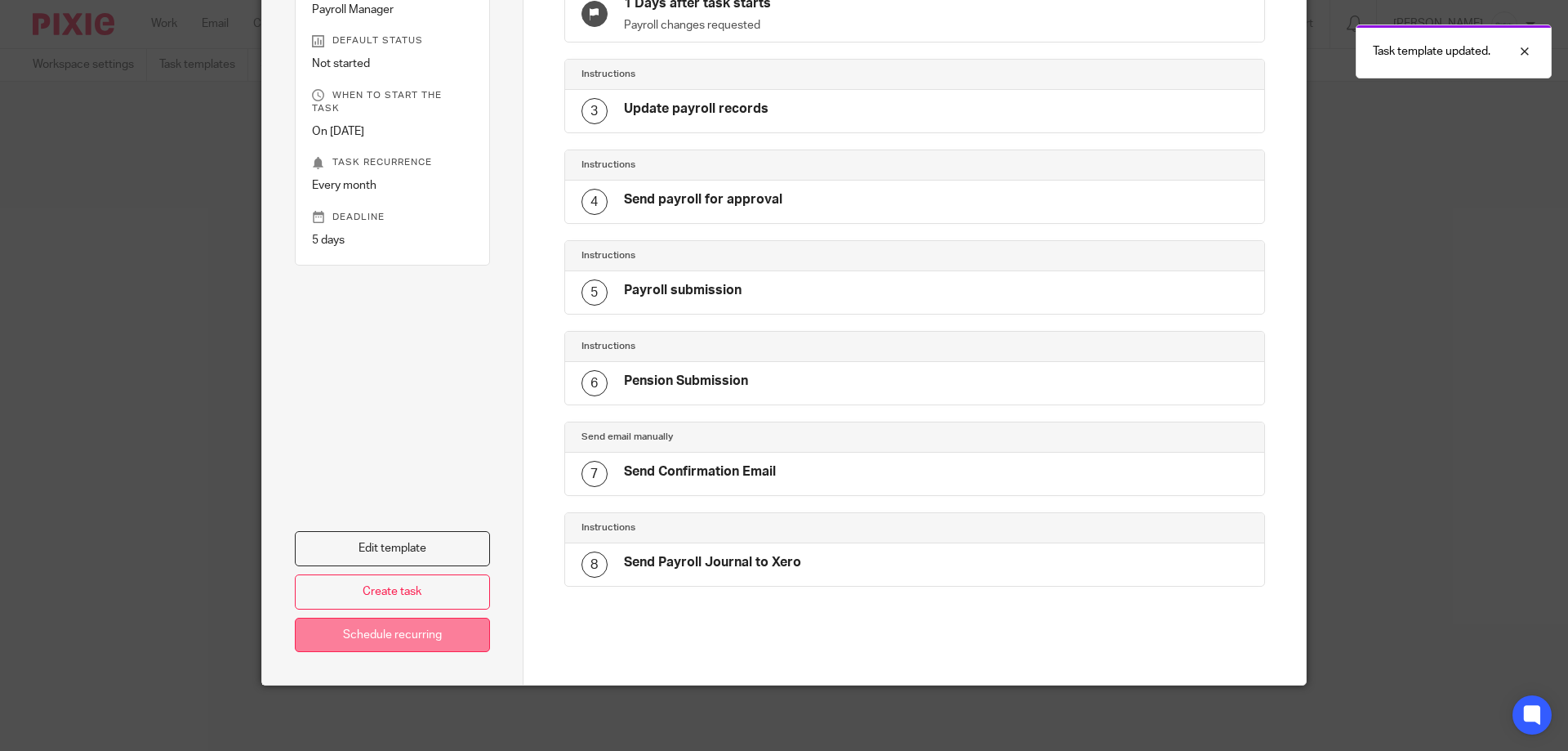
click at [427, 635] on link "Schedule recurring" at bounding box center [393, 635] width 196 height 35
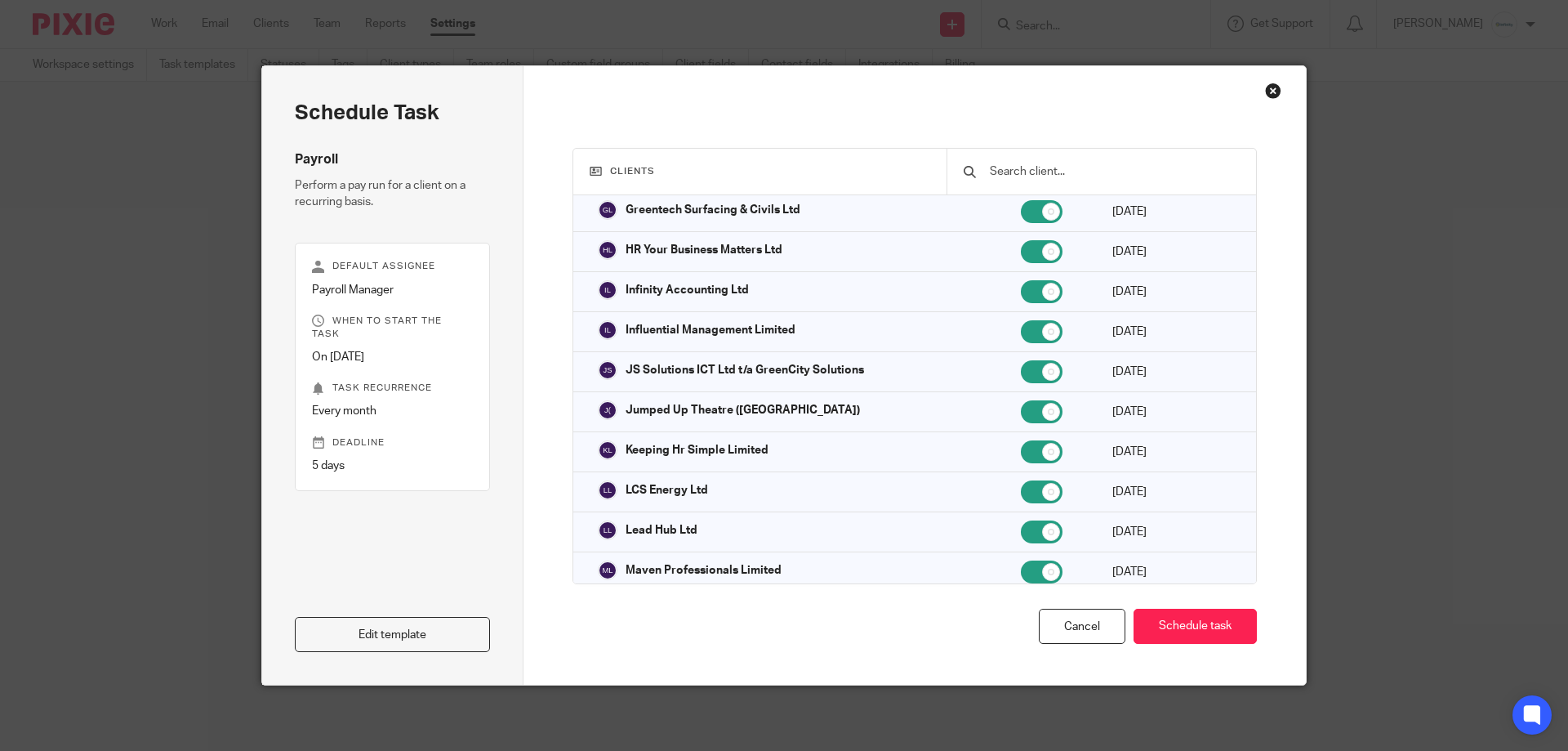
scroll to position [1226, 0]
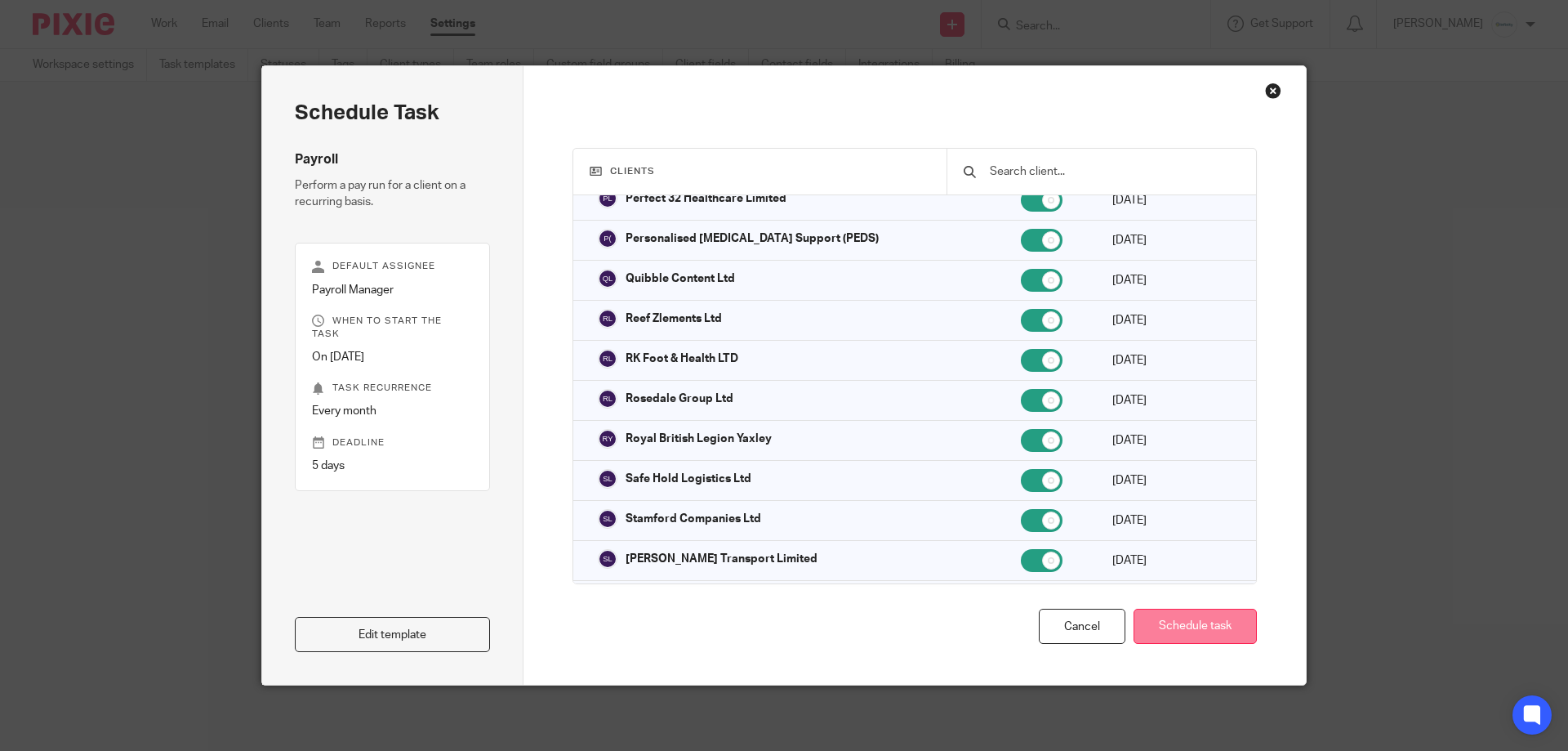
click at [1223, 630] on button "Schedule task" at bounding box center [1196, 626] width 124 height 35
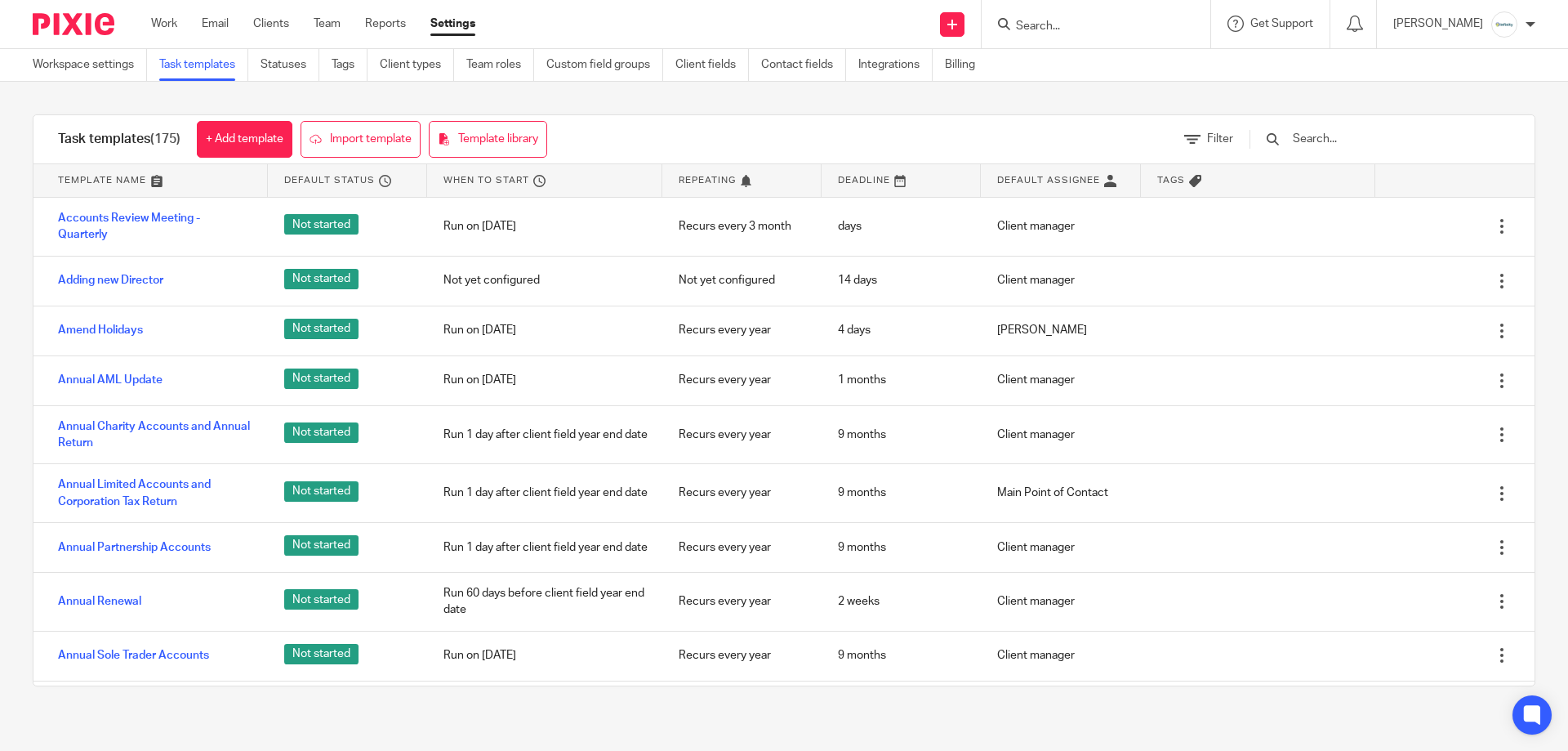
click at [164, 9] on div "Work Email Clients Team Reports Settings Work Email Clients Team Reports Settin…" at bounding box center [317, 24] width 365 height 48
click at [167, 27] on link "Work" at bounding box center [164, 23] width 26 height 16
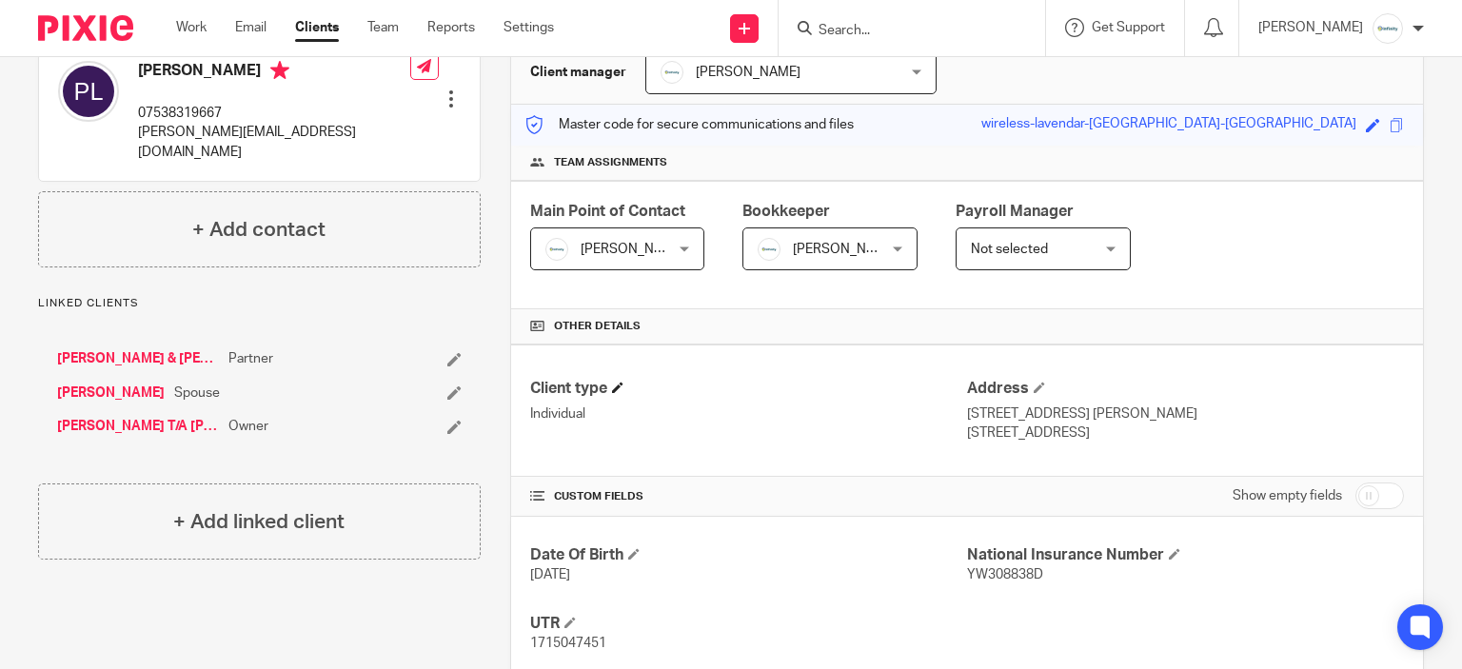
scroll to position [316, 0]
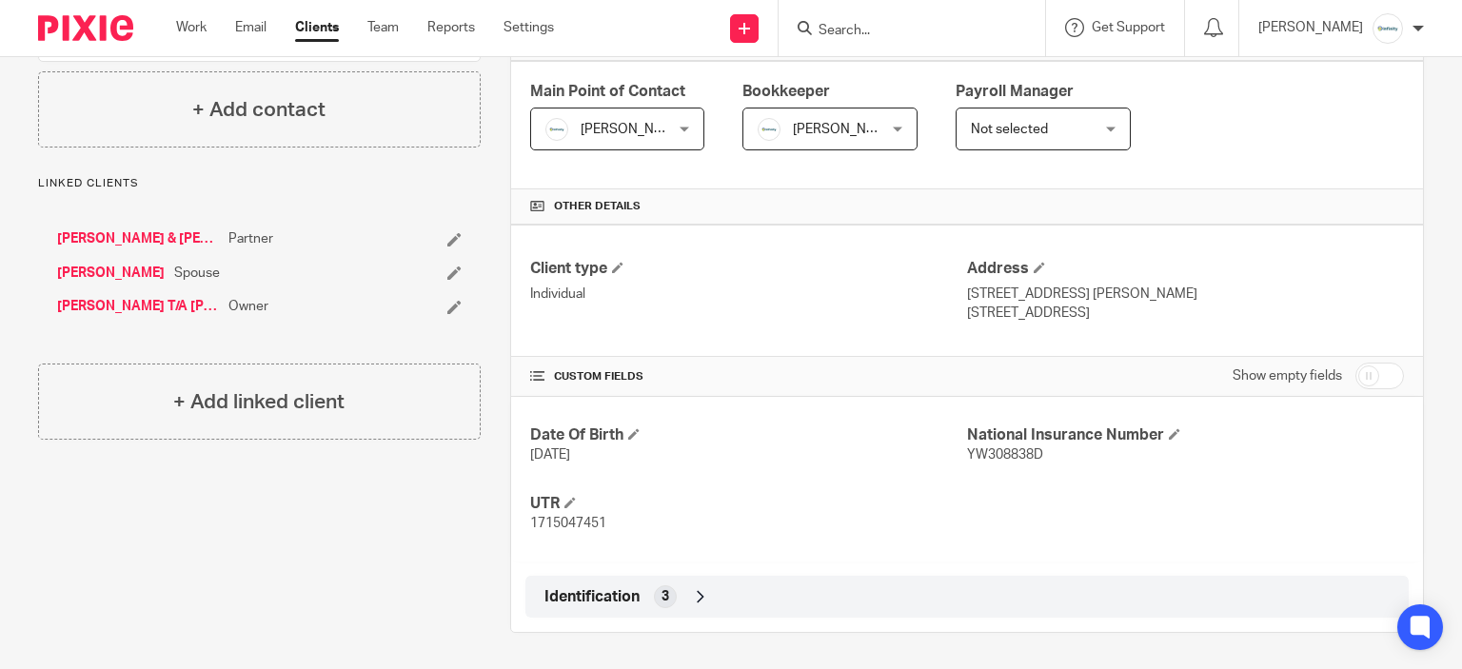
drag, startPoint x: 956, startPoint y: 296, endPoint x: 1104, endPoint y: 311, distance: 149.3
click at [1097, 319] on div "Client type Individual Address [STREET_ADDRESS][PERSON_NAME] [STREET_ADDRESS]" at bounding box center [967, 291] width 912 height 132
drag, startPoint x: 1109, startPoint y: 311, endPoint x: 960, endPoint y: 290, distance: 150.9
click at [967, 290] on div "Address [STREET_ADDRESS][PERSON_NAME] [STREET_ADDRESS]" at bounding box center [1185, 291] width 437 height 64
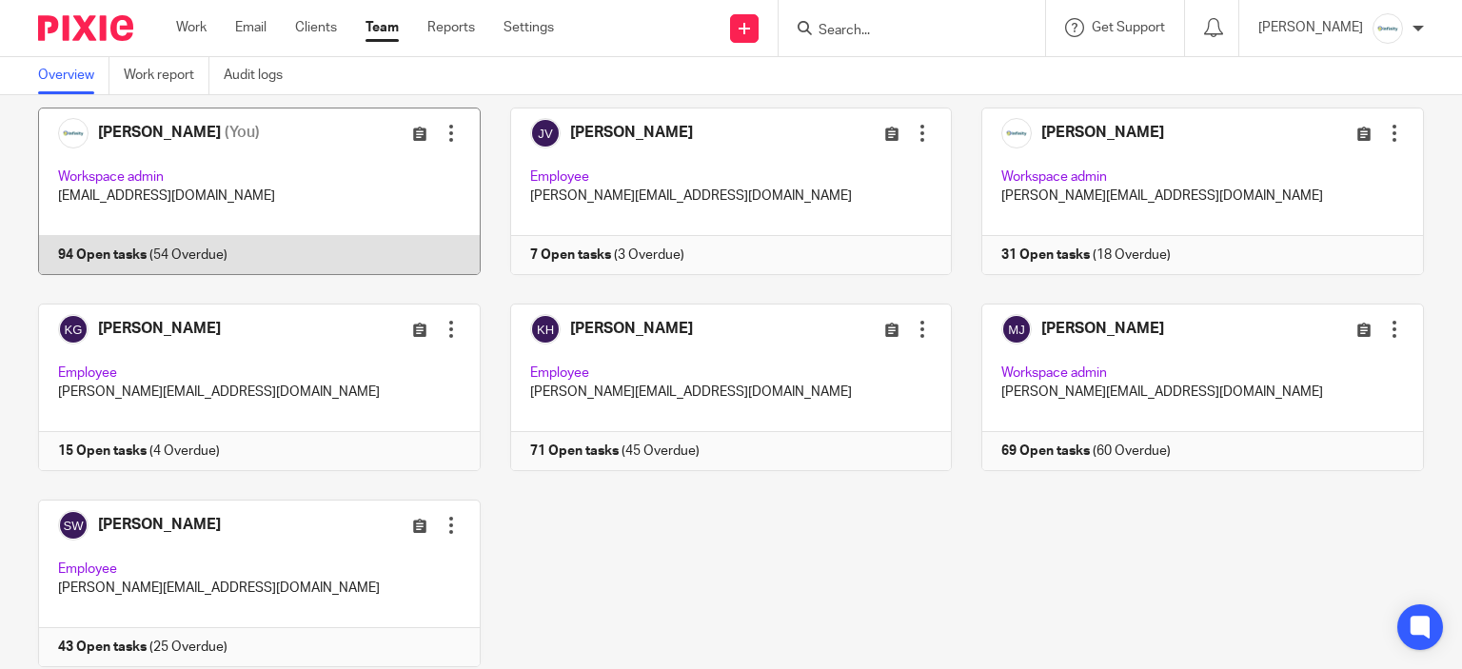
scroll to position [355, 0]
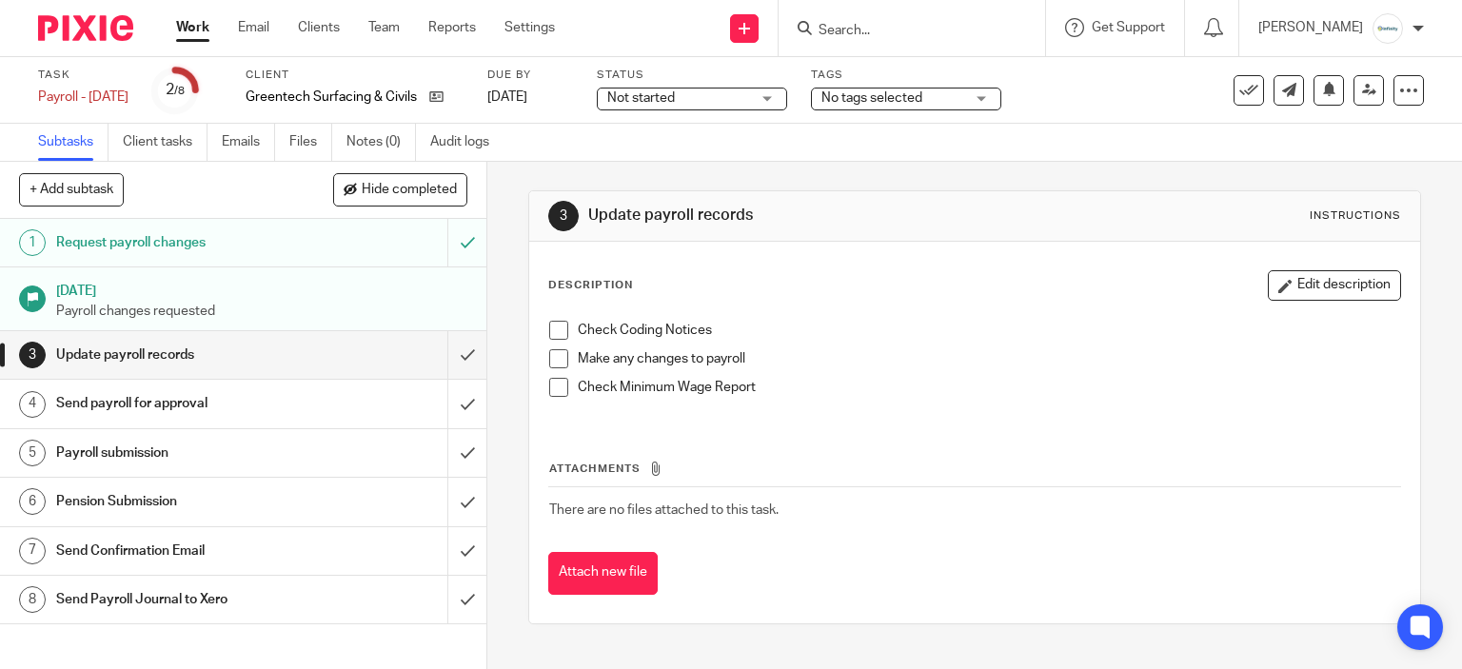
click at [560, 318] on div "Check Coding Notices Make any changes to payroll Check Minimum Wage Report" at bounding box center [975, 365] width 871 height 109
click at [556, 323] on span at bounding box center [558, 330] width 19 height 19
click at [557, 348] on li "Check Coding Notices" at bounding box center [975, 335] width 852 height 29
click at [560, 350] on span at bounding box center [558, 358] width 19 height 19
click at [549, 388] on span at bounding box center [558, 387] width 19 height 19
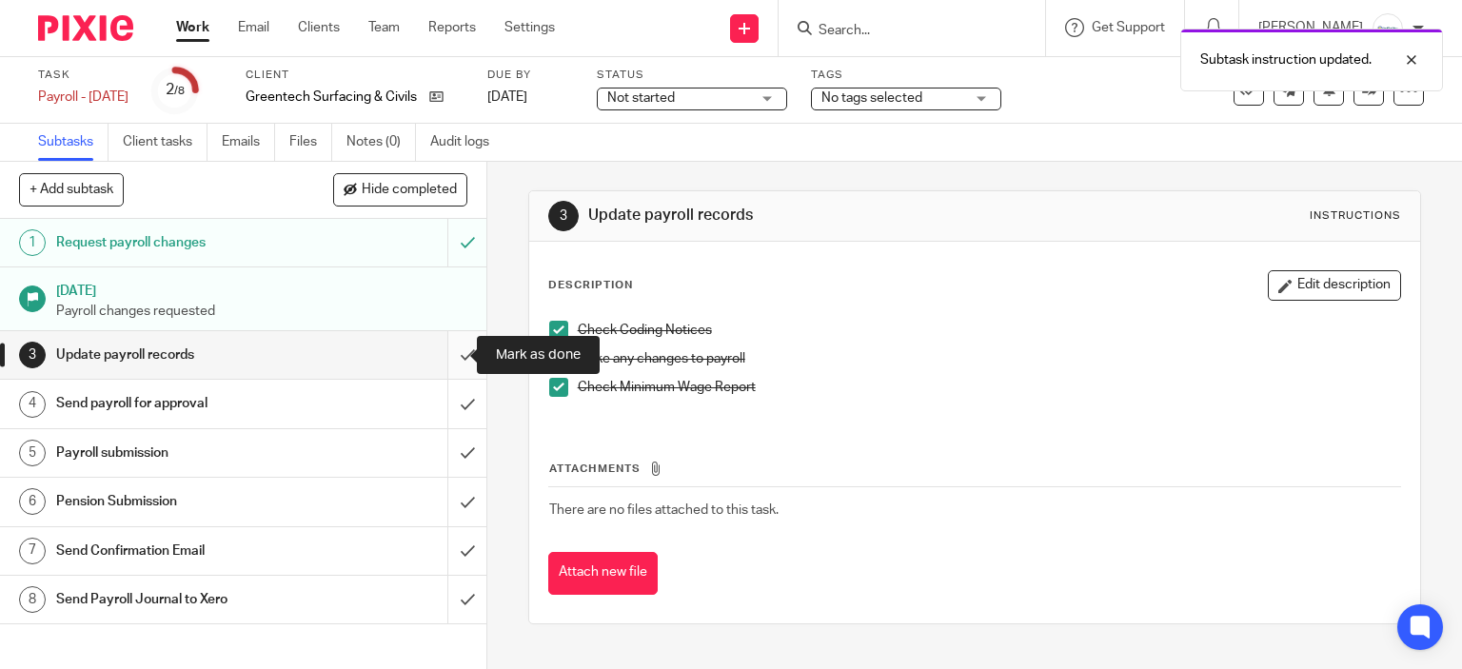
click at [449, 353] on input "submit" at bounding box center [243, 355] width 487 height 48
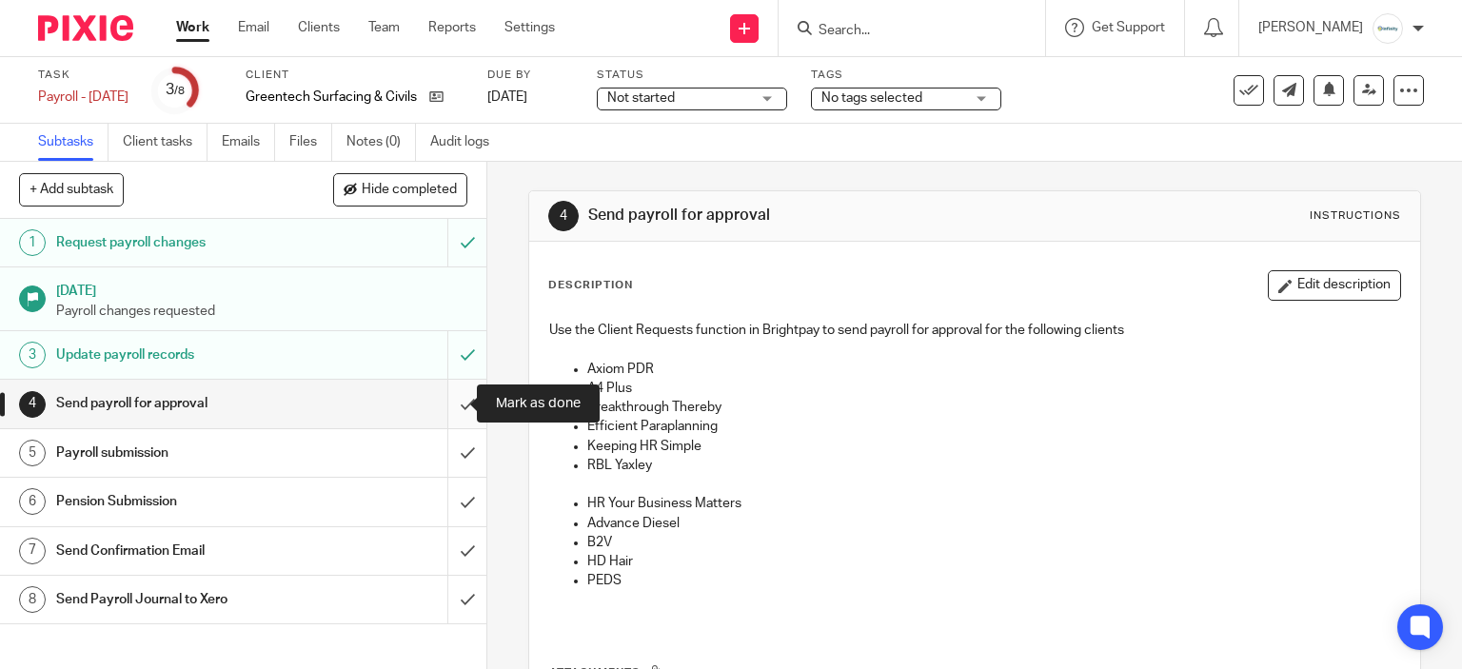
click at [435, 407] on input "submit" at bounding box center [243, 404] width 487 height 48
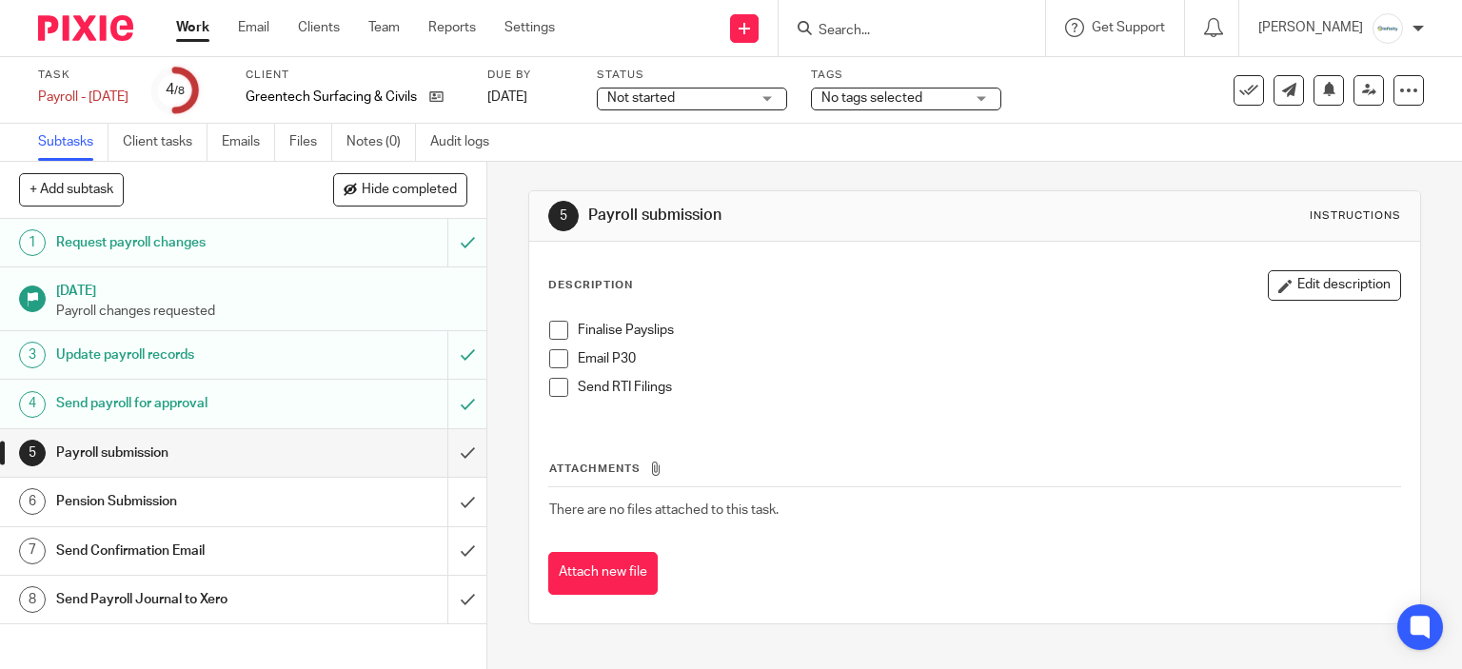
click at [549, 328] on span at bounding box center [558, 330] width 19 height 19
click at [550, 358] on span at bounding box center [558, 358] width 19 height 19
click at [554, 388] on span at bounding box center [558, 387] width 19 height 19
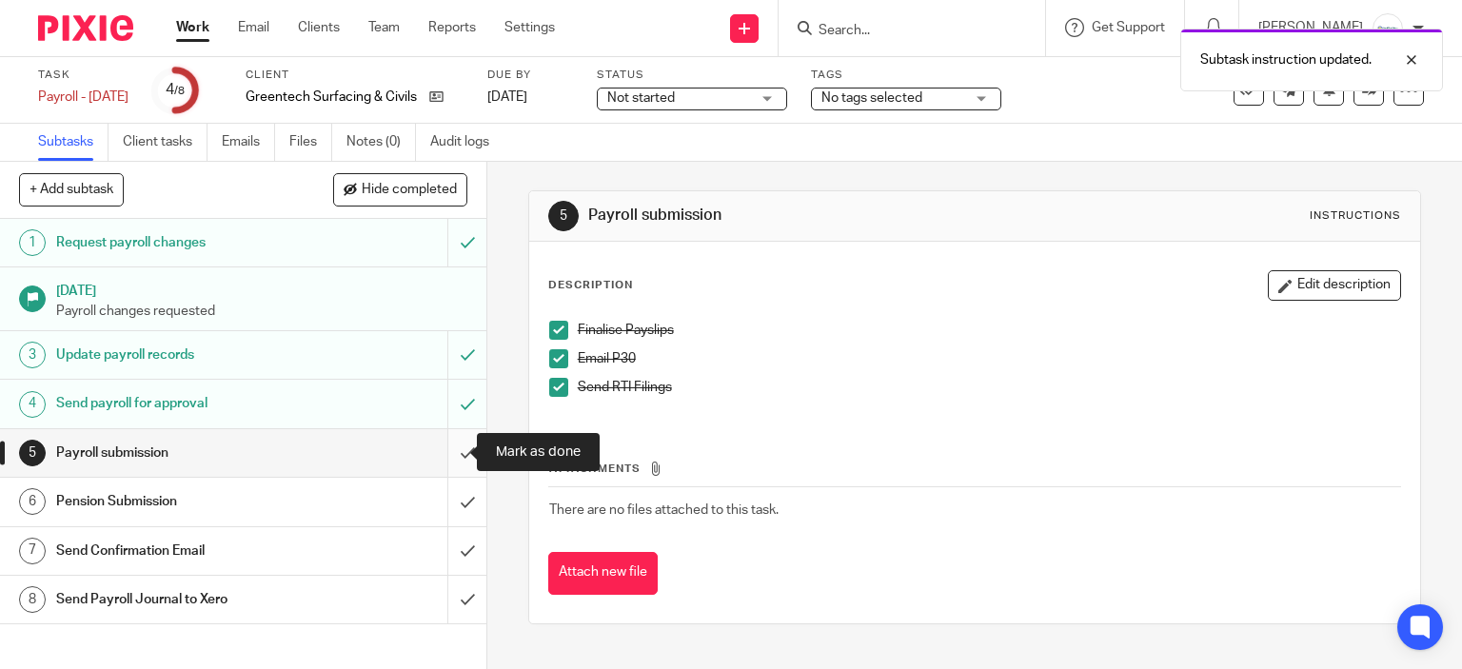
click at [453, 463] on input "submit" at bounding box center [243, 453] width 487 height 48
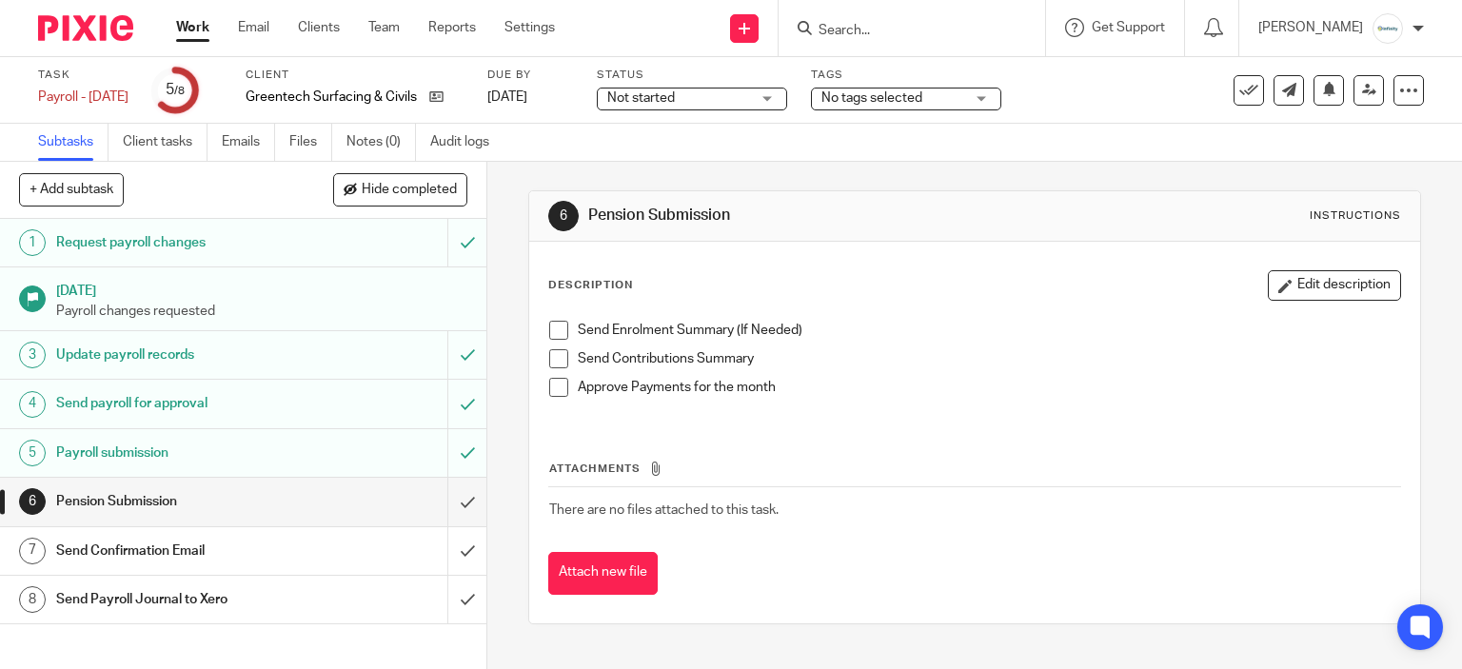
click at [560, 328] on span at bounding box center [558, 330] width 19 height 19
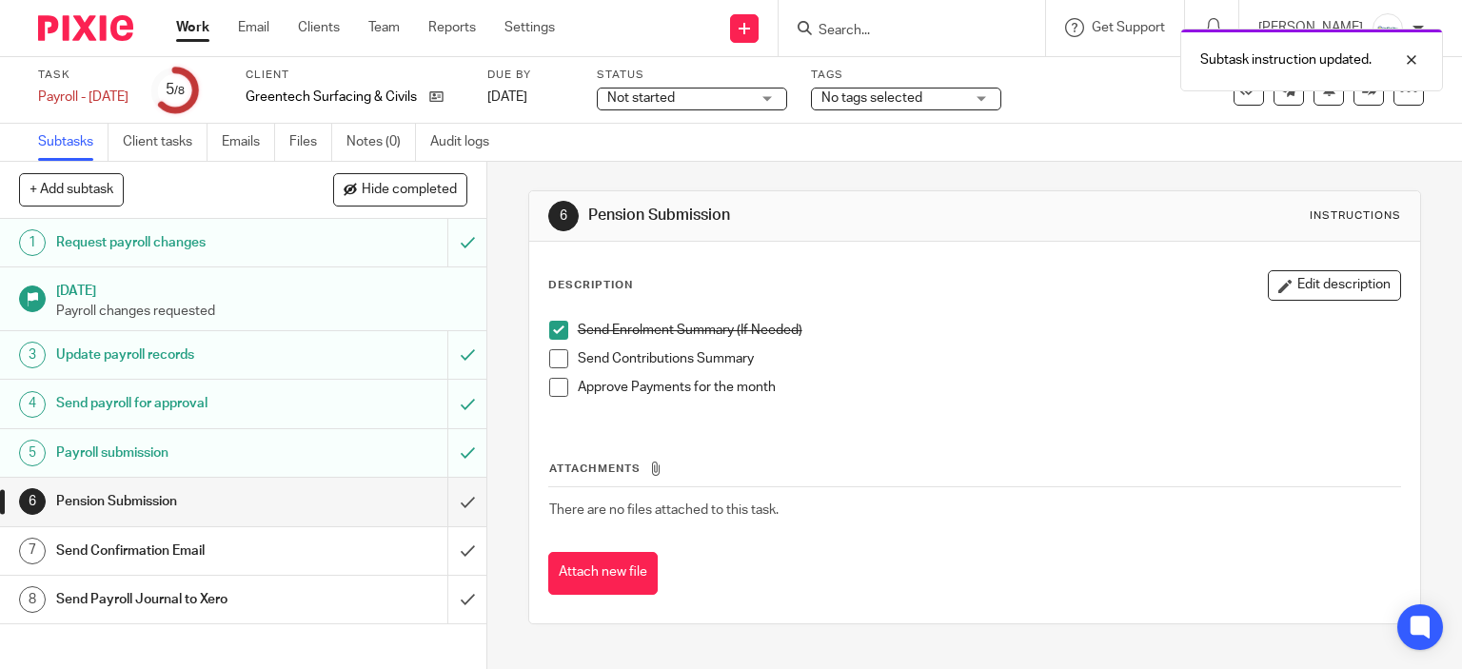
click at [549, 361] on span at bounding box center [558, 358] width 19 height 19
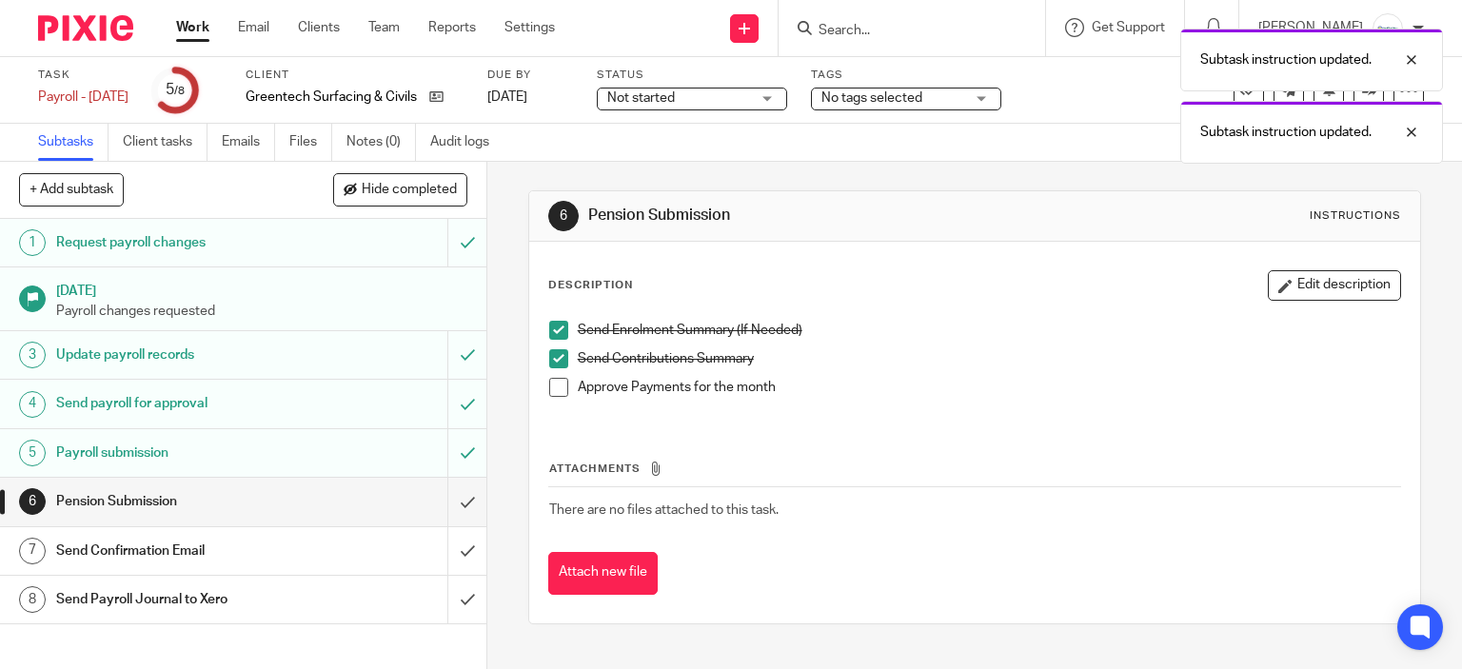
click at [549, 383] on span at bounding box center [558, 387] width 19 height 19
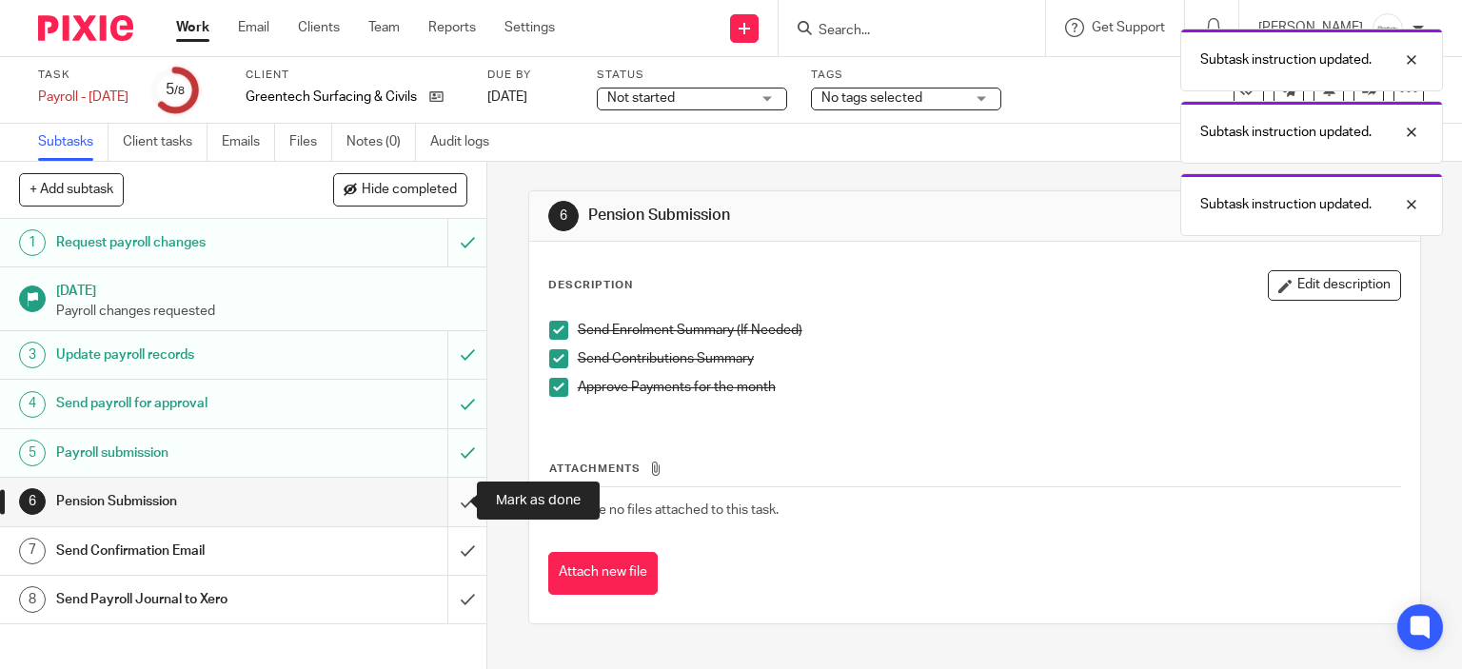
click at [462, 502] on input "submit" at bounding box center [243, 502] width 487 height 48
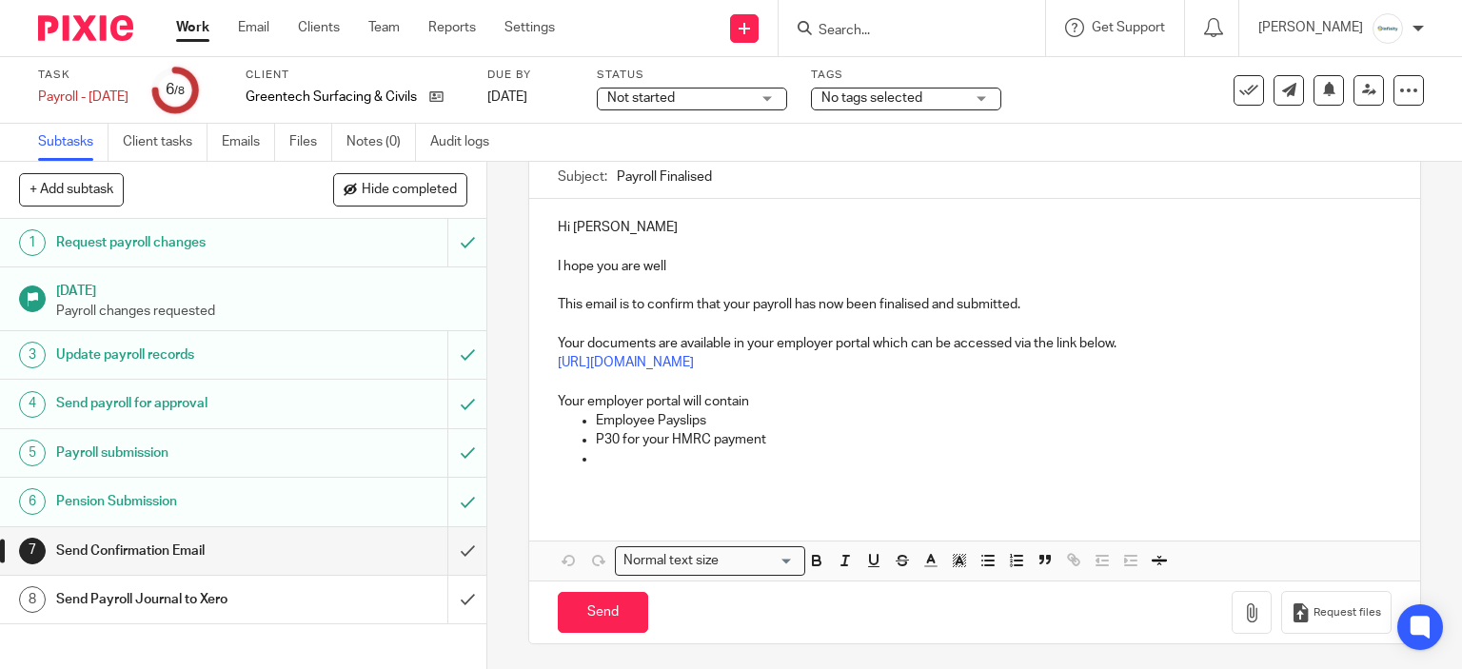
scroll to position [84, 0]
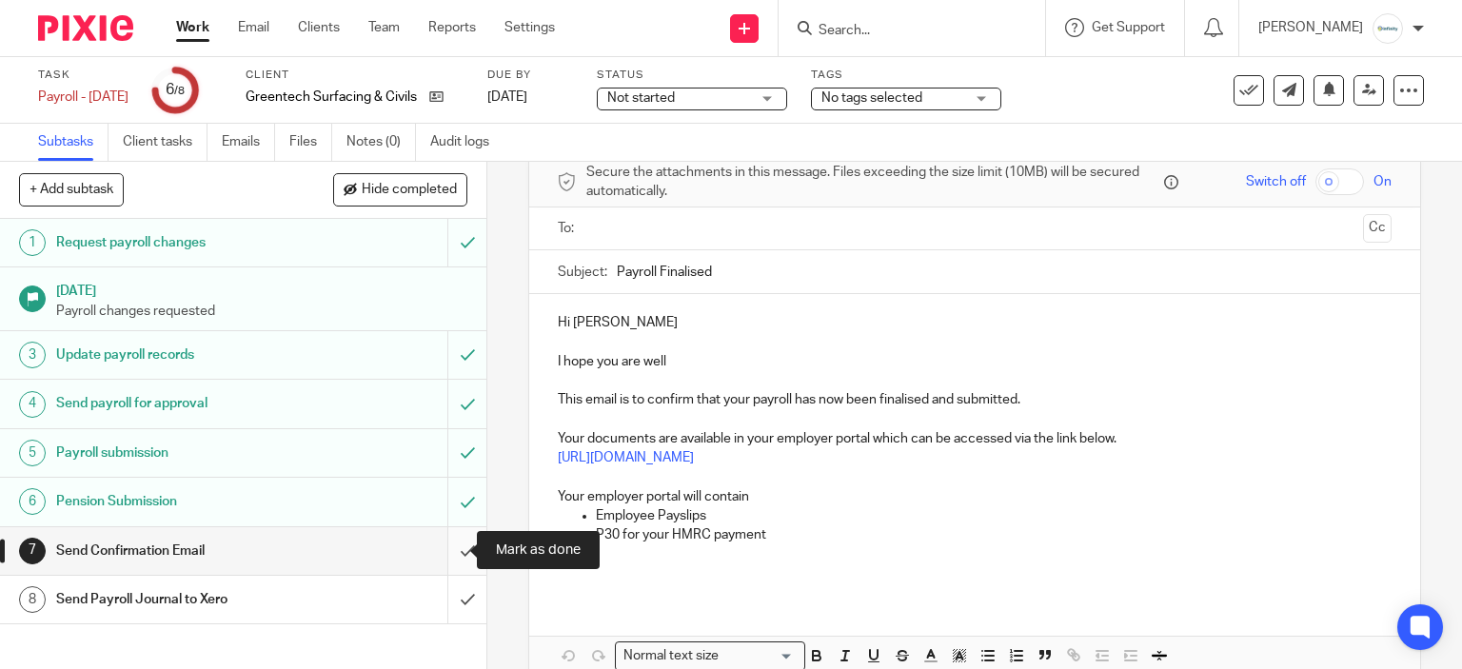
click at [441, 544] on input "submit" at bounding box center [243, 551] width 487 height 48
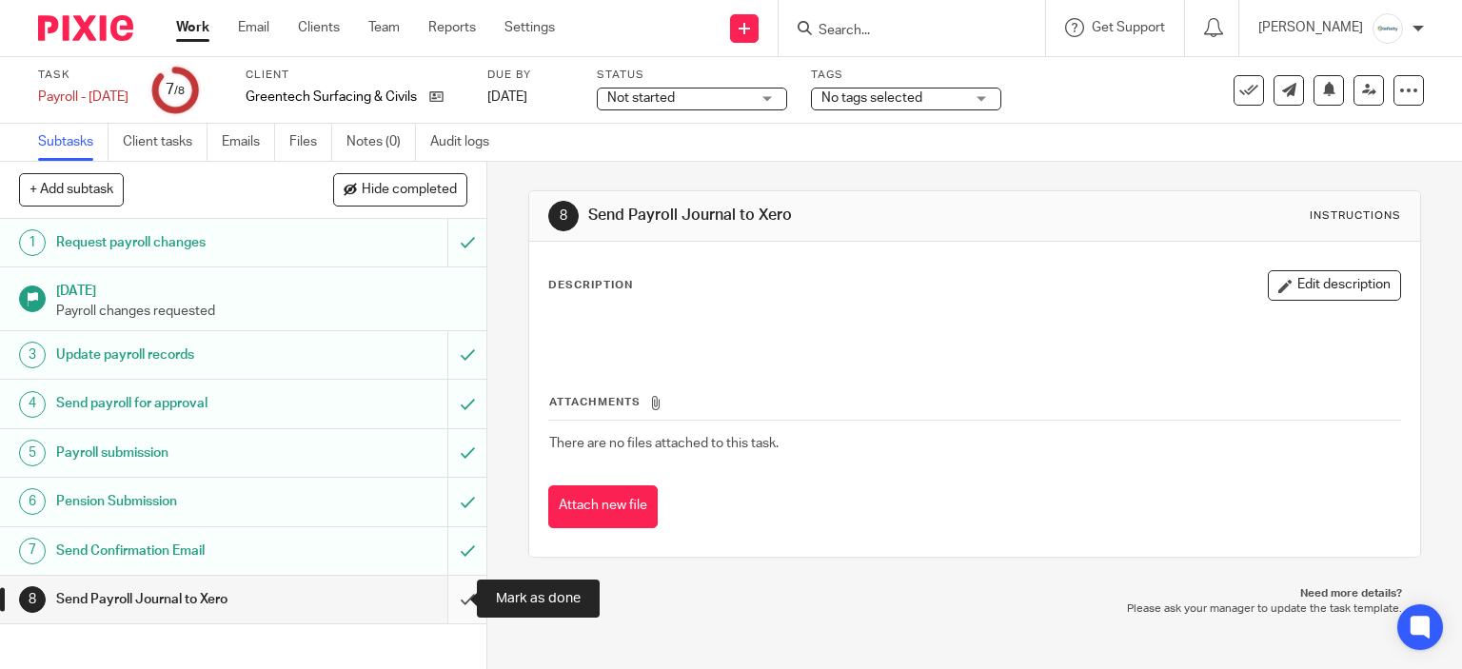
click at [447, 590] on input "submit" at bounding box center [243, 600] width 487 height 48
